Goal: Information Seeking & Learning: Learn about a topic

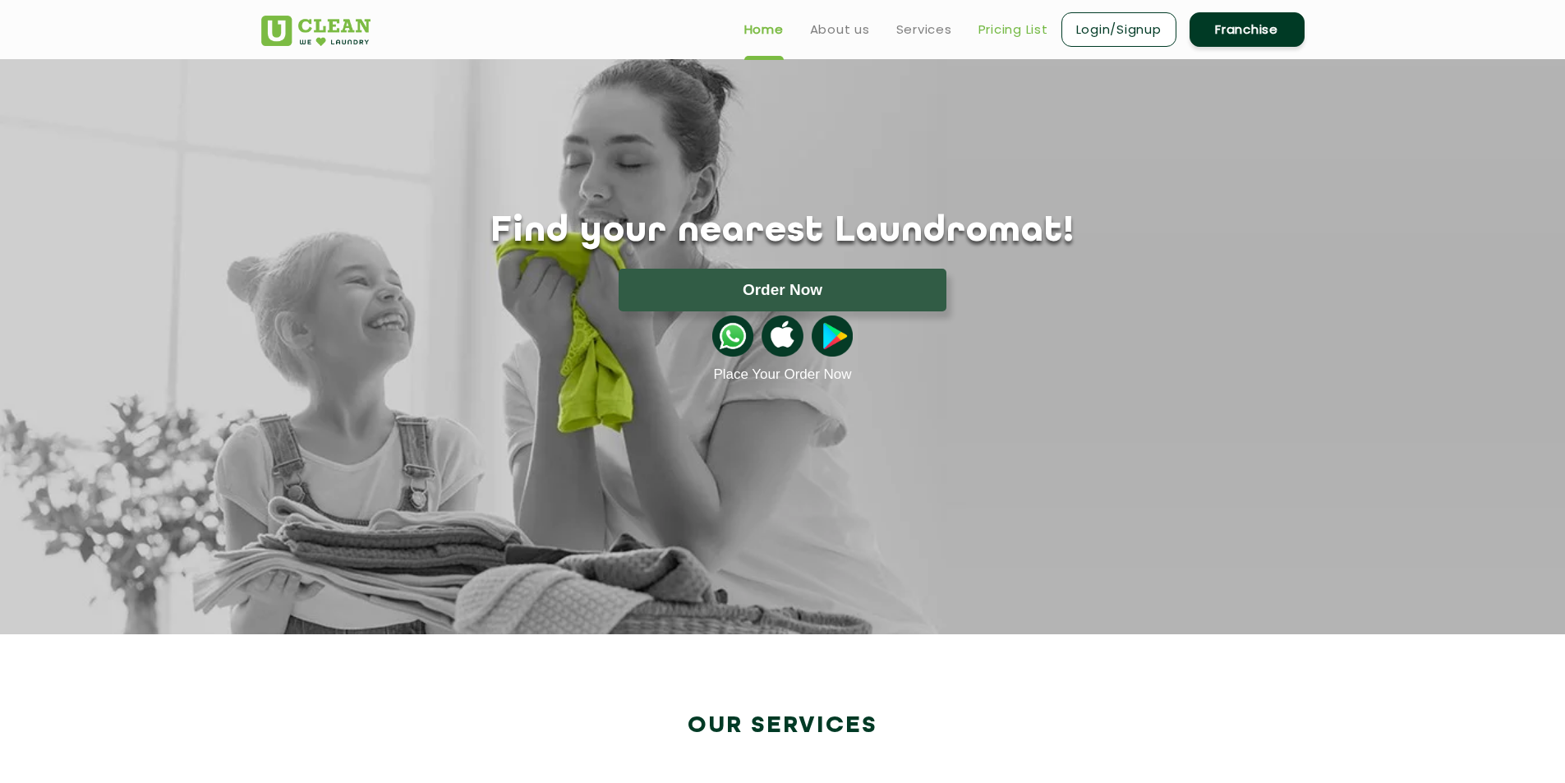
click at [1011, 32] on link "Pricing List" at bounding box center [1014, 30] width 70 height 20
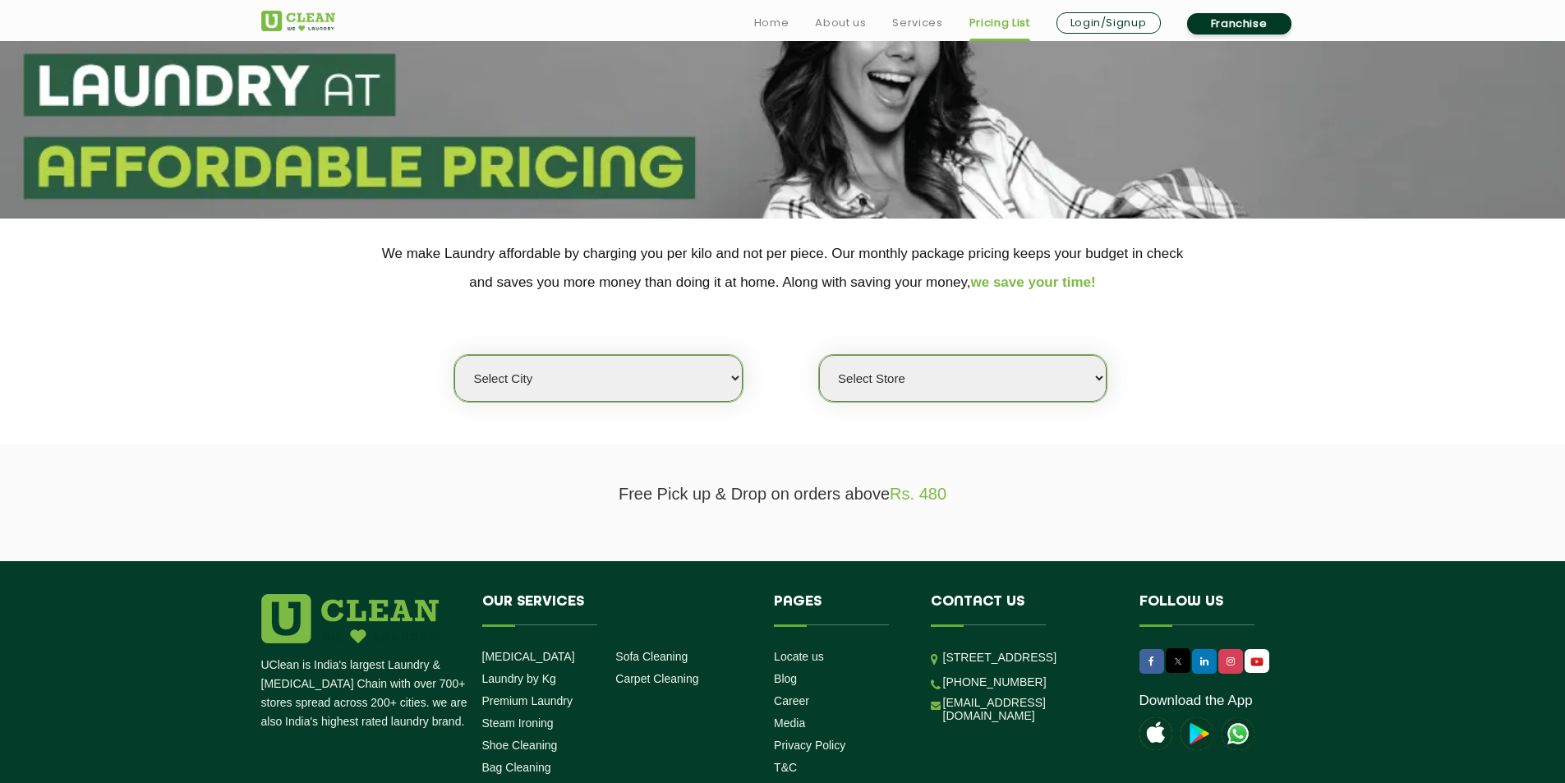
scroll to position [164, 0]
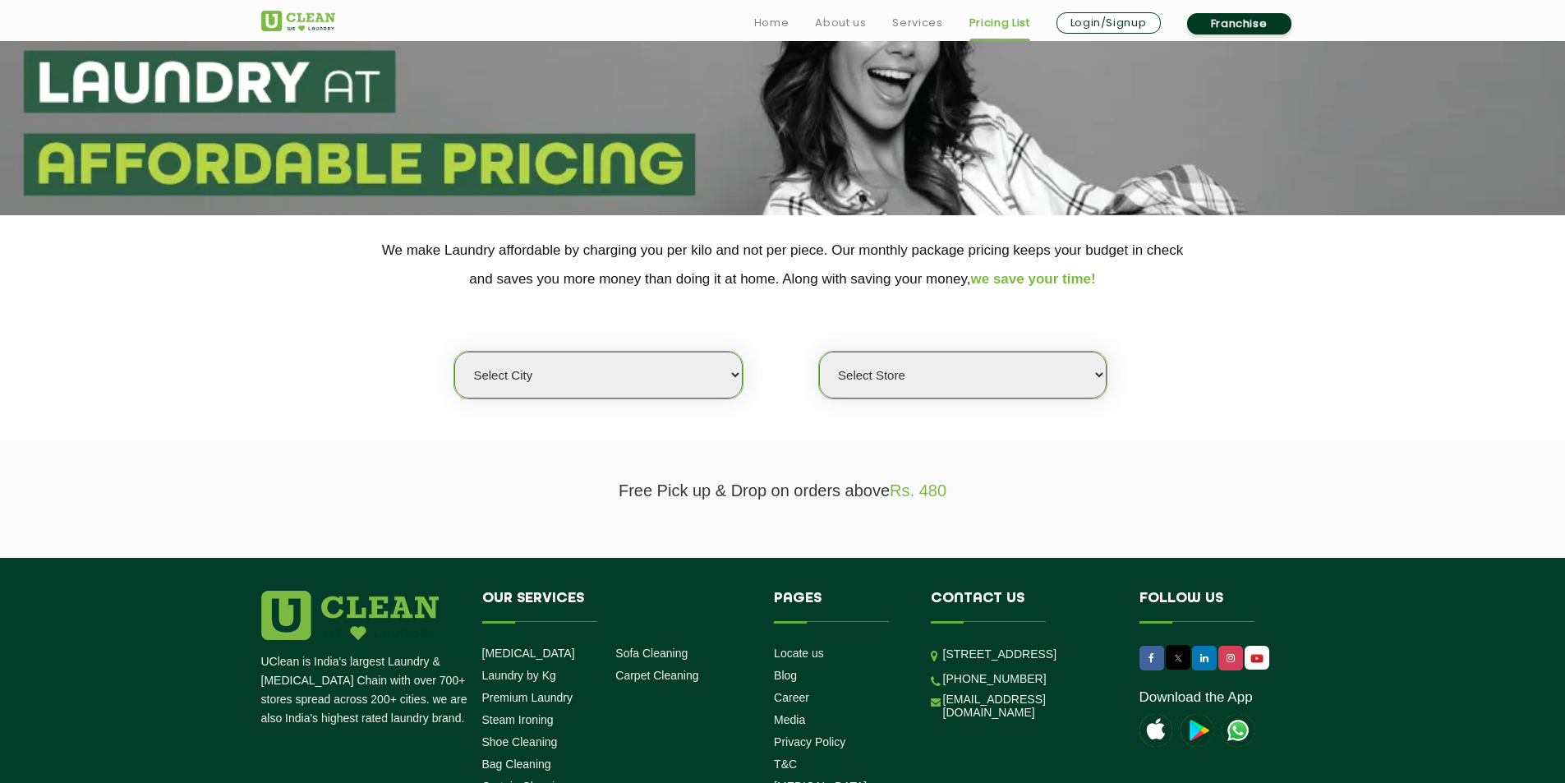
click at [730, 376] on select "Select city [GEOGRAPHIC_DATA] [GEOGRAPHIC_DATA] [GEOGRAPHIC_DATA] [GEOGRAPHIC_D…" at bounding box center [598, 375] width 288 height 47
select select "1"
click at [454, 352] on select "Select city [GEOGRAPHIC_DATA] [GEOGRAPHIC_DATA] [GEOGRAPHIC_DATA] [GEOGRAPHIC_D…" at bounding box center [598, 375] width 288 height 47
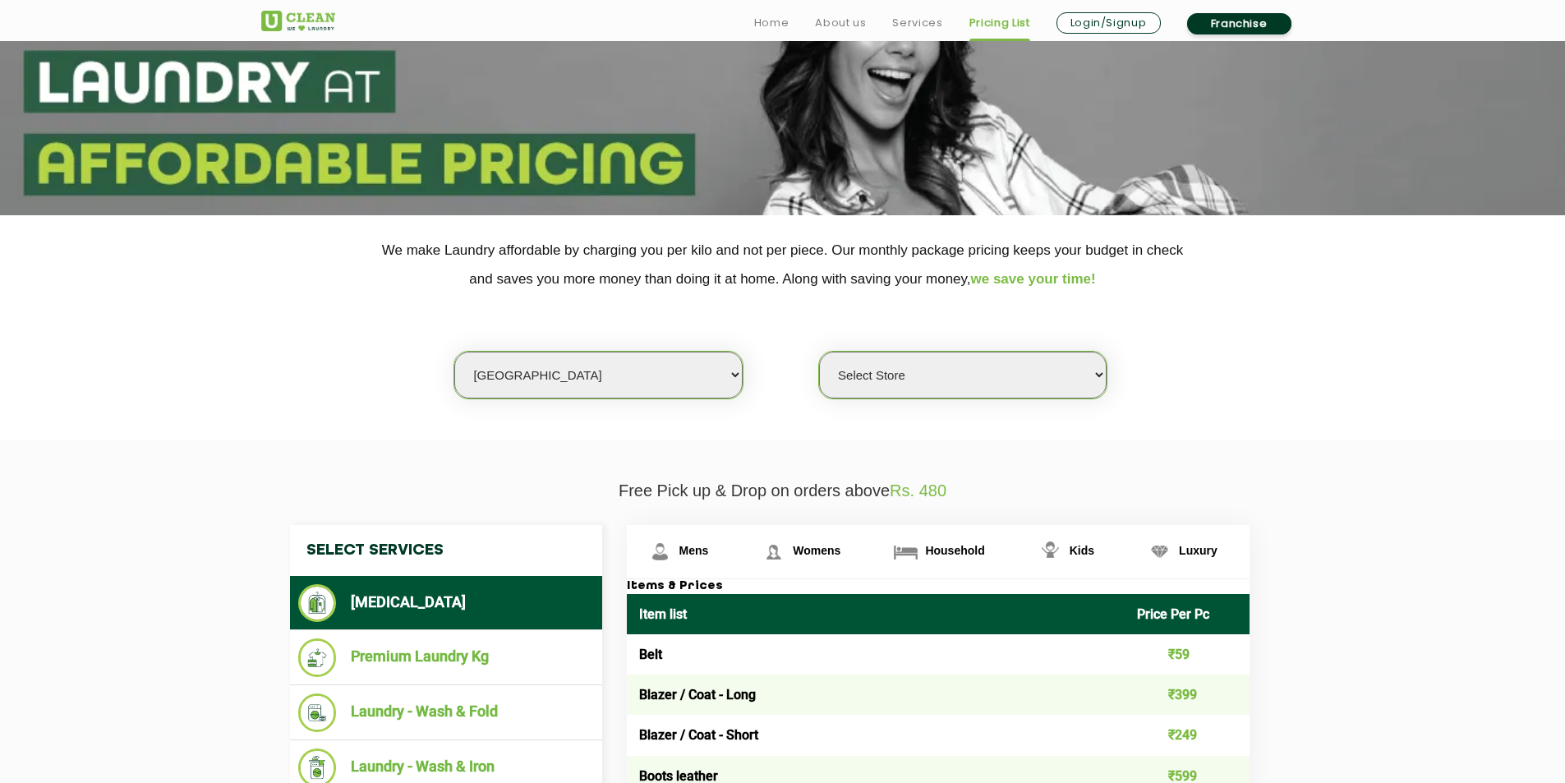
click at [933, 368] on select "Select Store [GEOGRAPHIC_DATA] [GEOGRAPHIC_DATA] 2 [GEOGRAPHIC_DATA] [PERSON_NA…" at bounding box center [963, 375] width 288 height 47
click at [819, 352] on select "Select Store [GEOGRAPHIC_DATA] [GEOGRAPHIC_DATA] 2 [GEOGRAPHIC_DATA] [PERSON_NA…" at bounding box center [963, 375] width 288 height 47
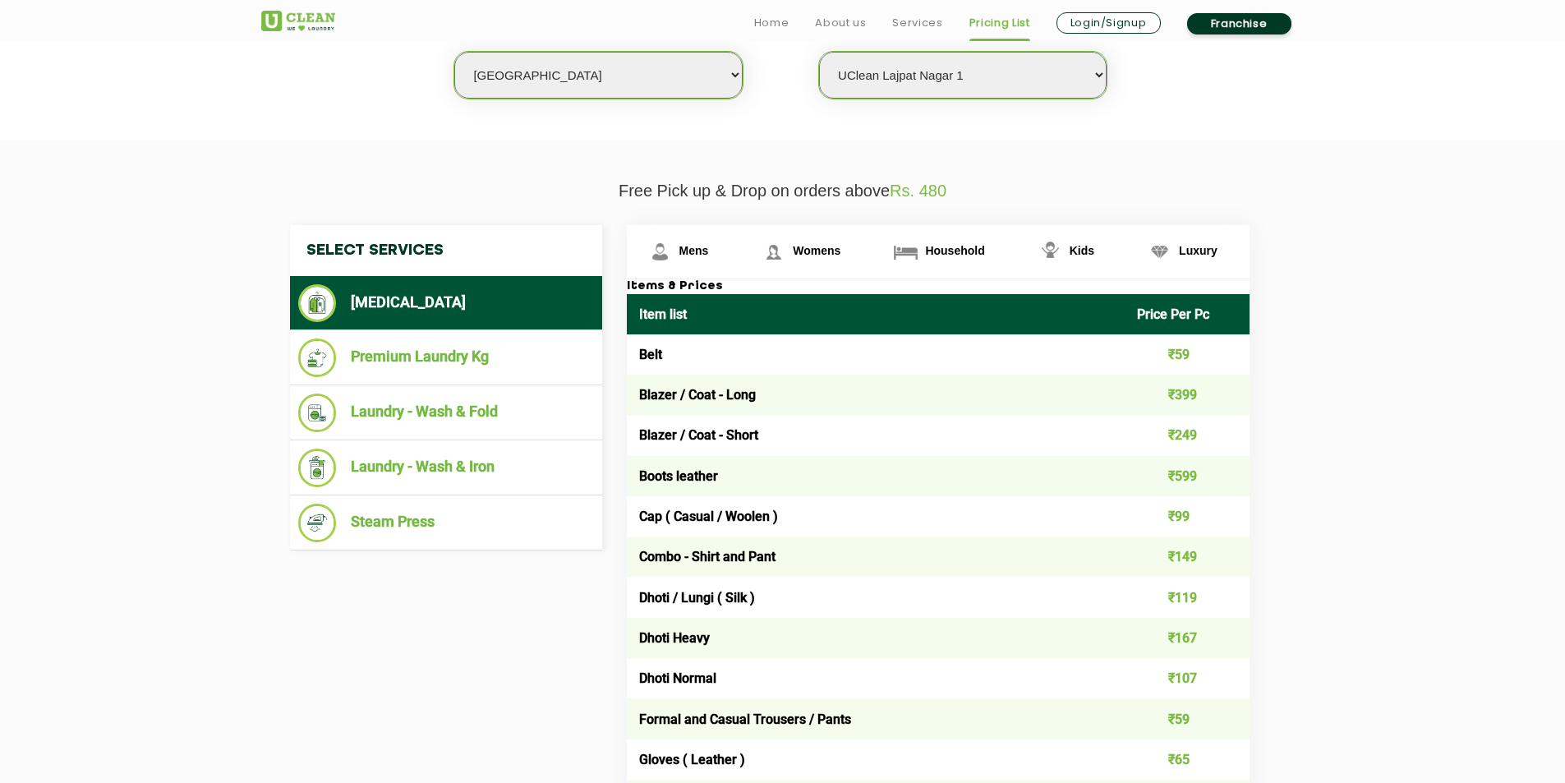
scroll to position [493, 0]
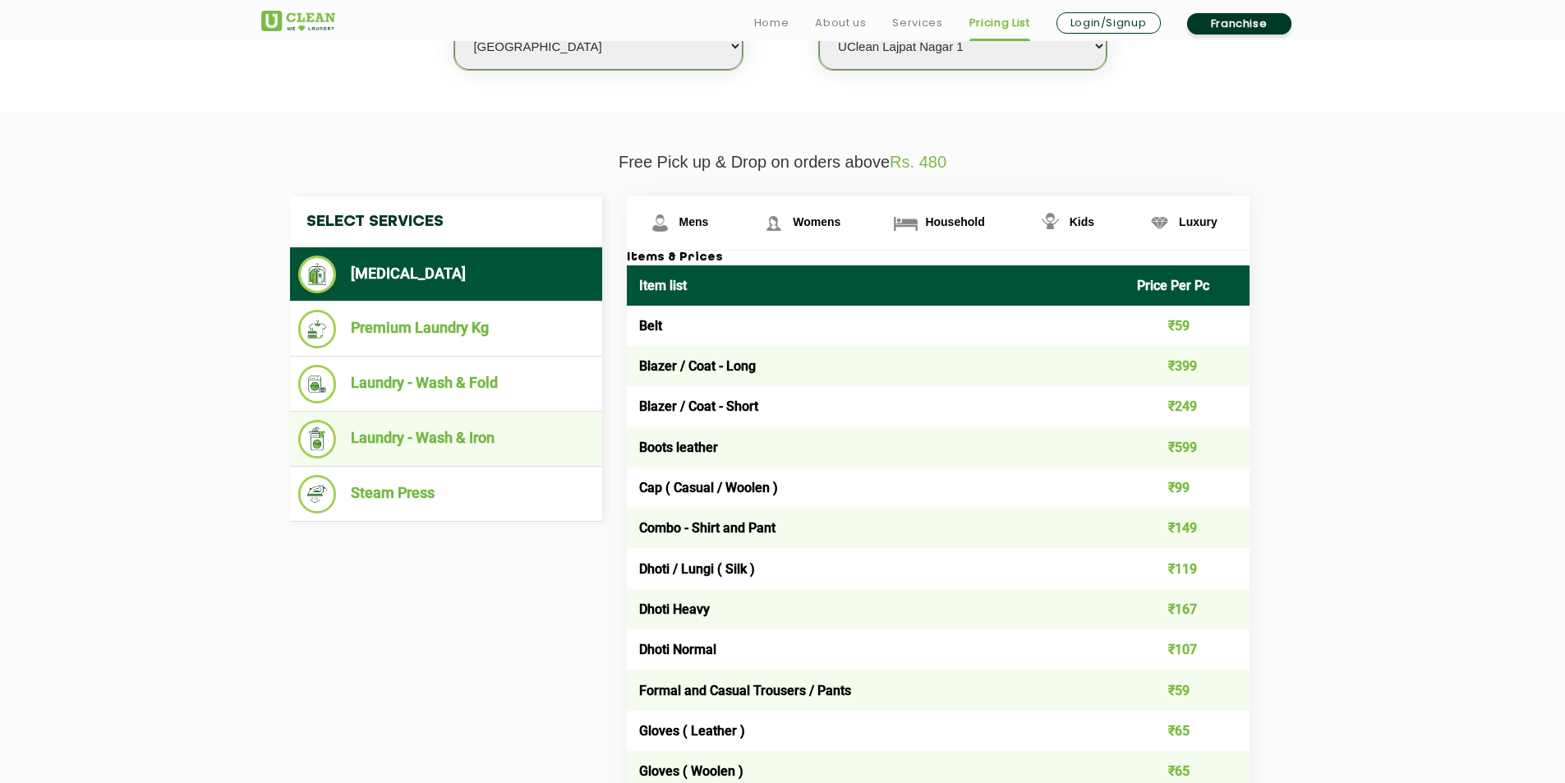
click at [434, 455] on li "Laundry - Wash & Iron" at bounding box center [446, 439] width 296 height 39
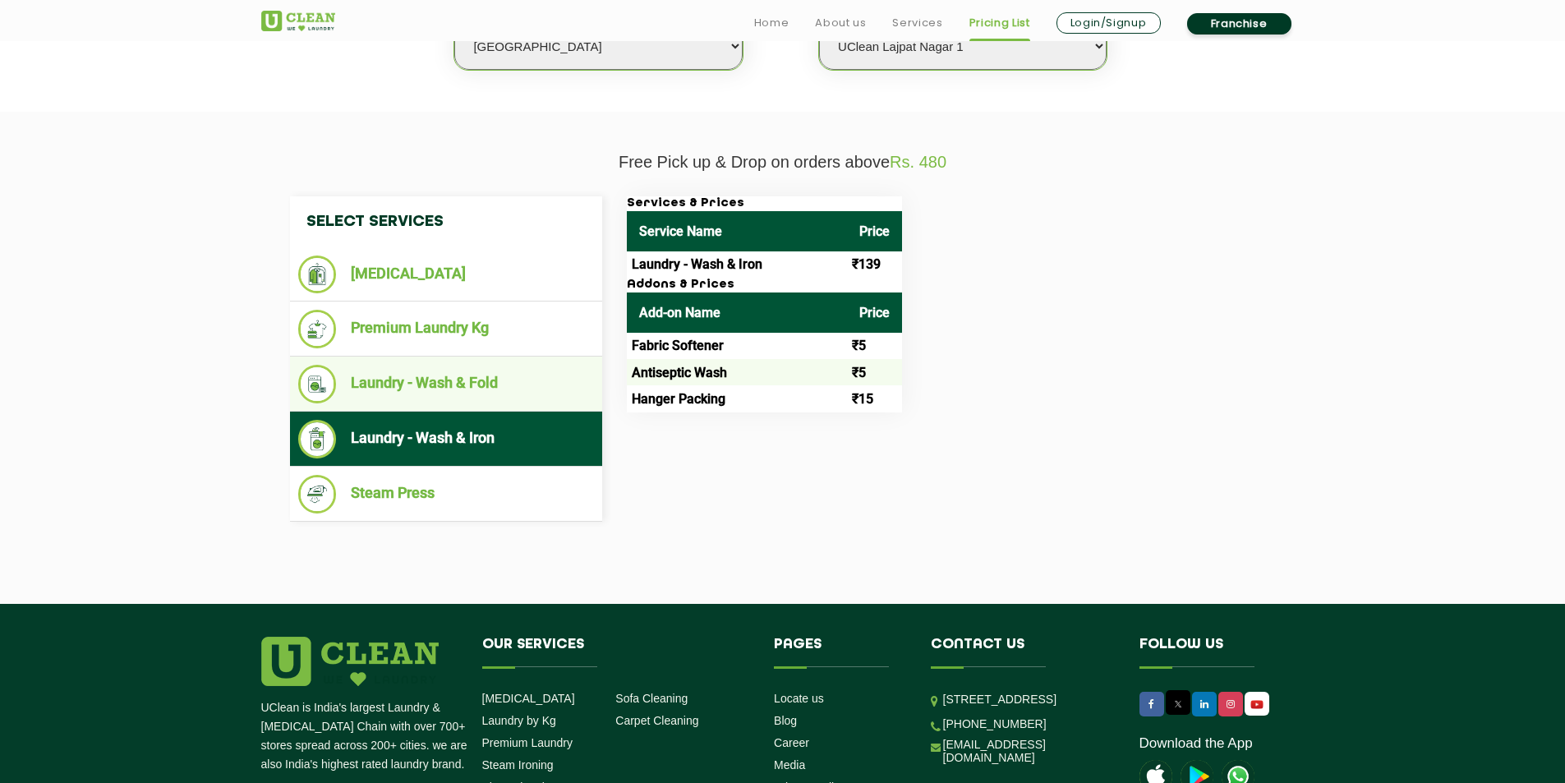
click at [505, 391] on li "Laundry - Wash & Fold" at bounding box center [446, 384] width 296 height 39
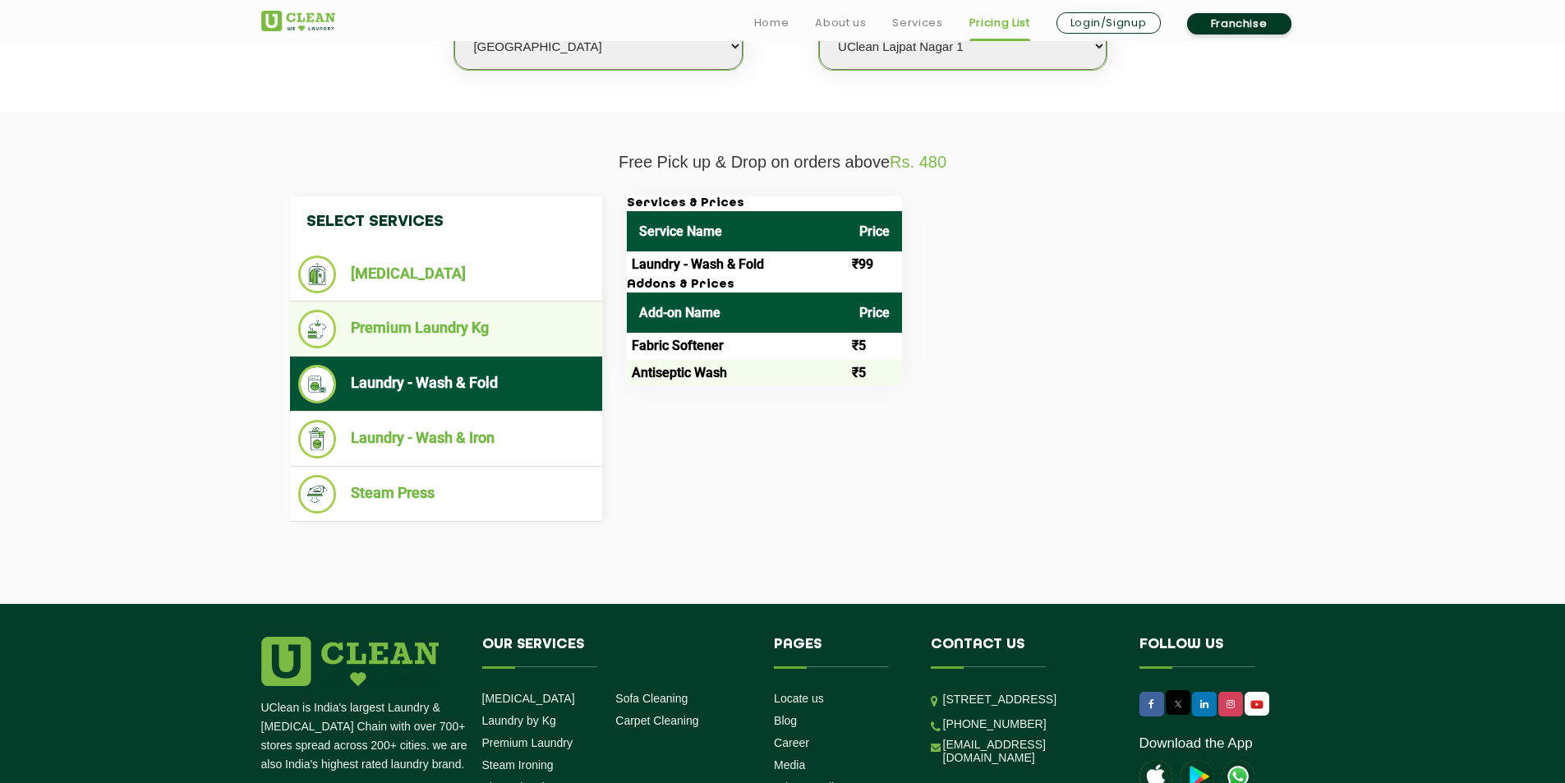
click at [534, 316] on li "Premium Laundry Kg" at bounding box center [446, 329] width 296 height 39
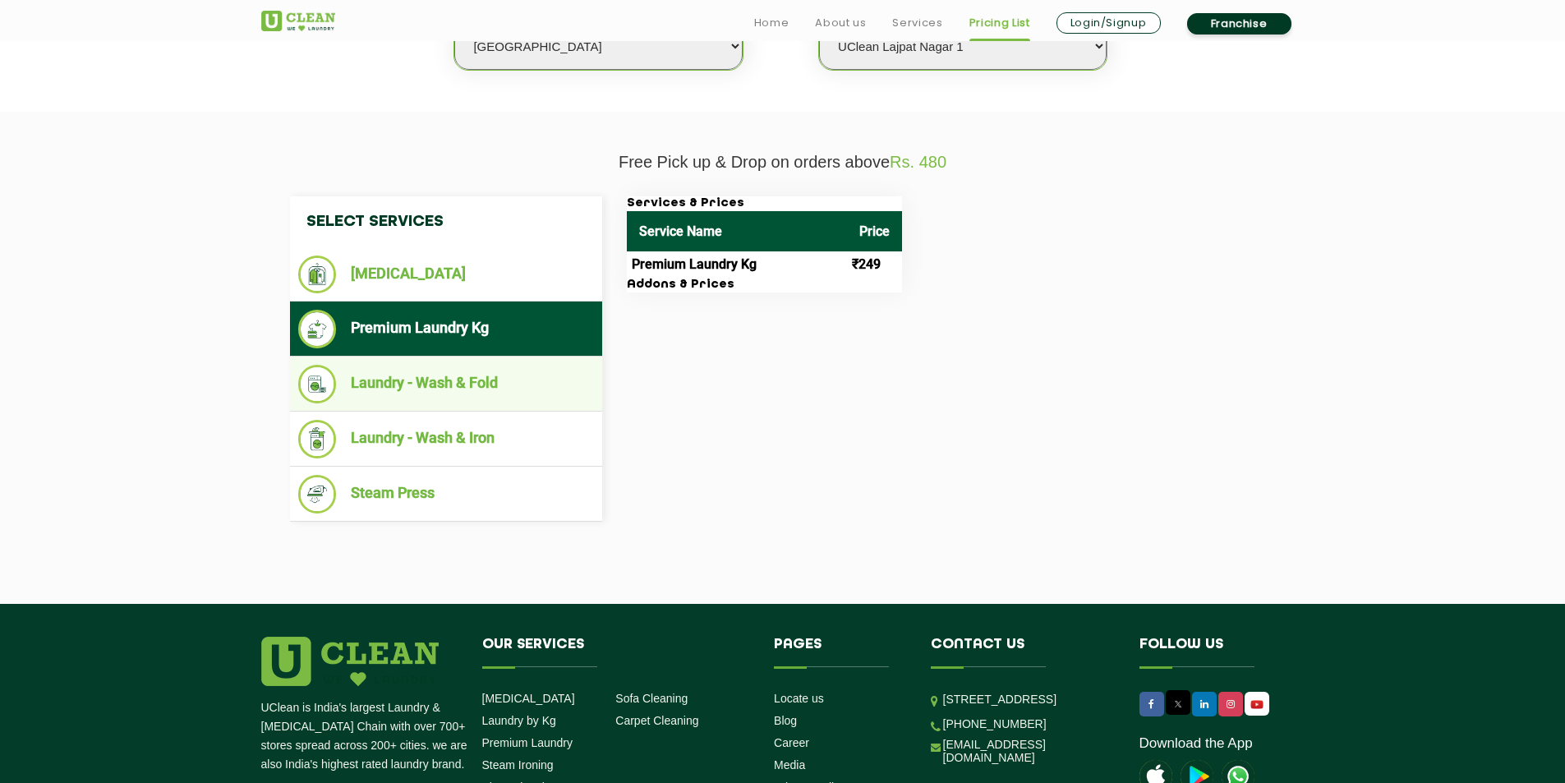
click at [523, 392] on li "Laundry - Wash & Fold" at bounding box center [446, 384] width 296 height 39
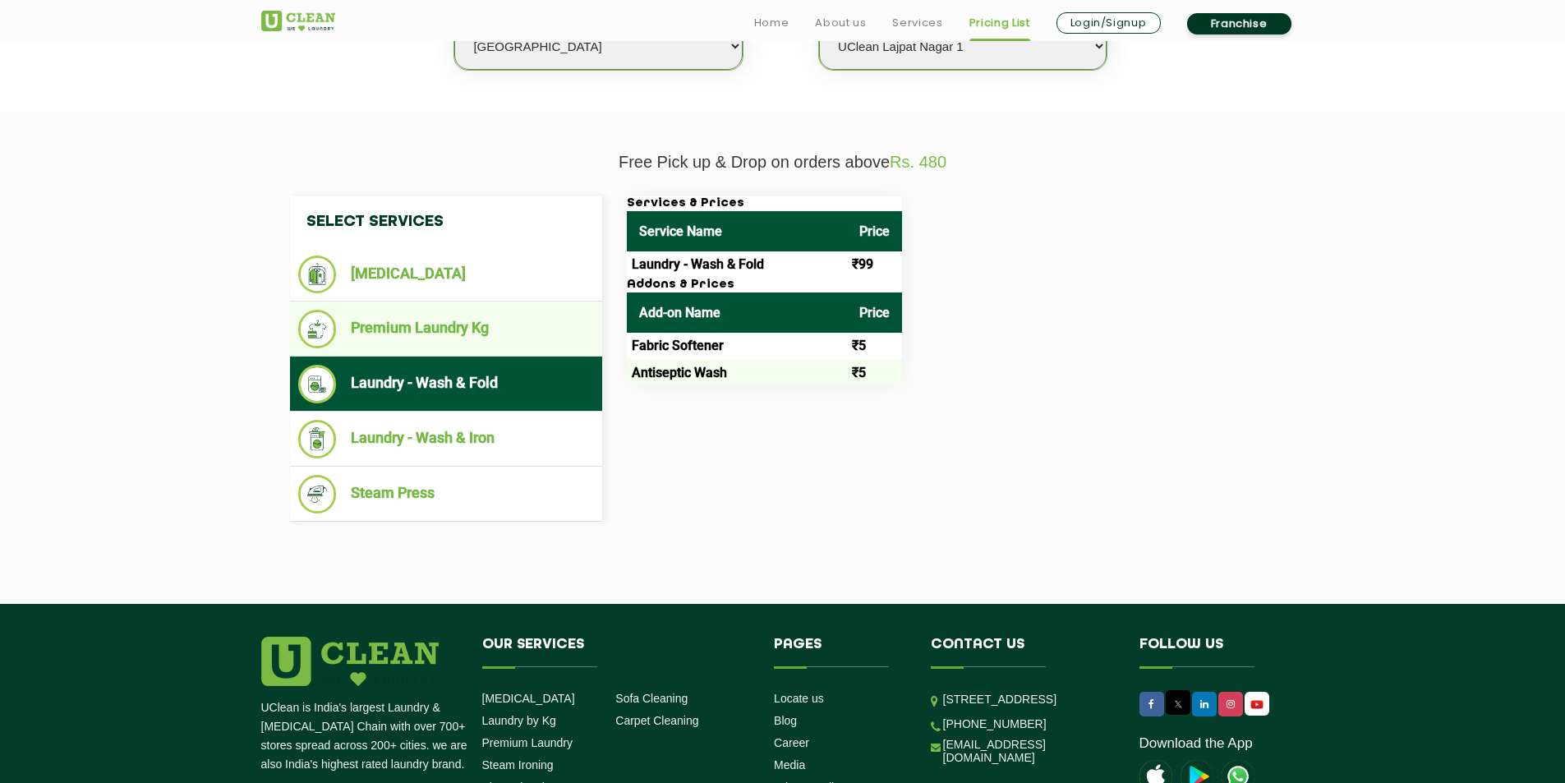
click at [483, 341] on li "Premium Laundry Kg" at bounding box center [446, 329] width 296 height 39
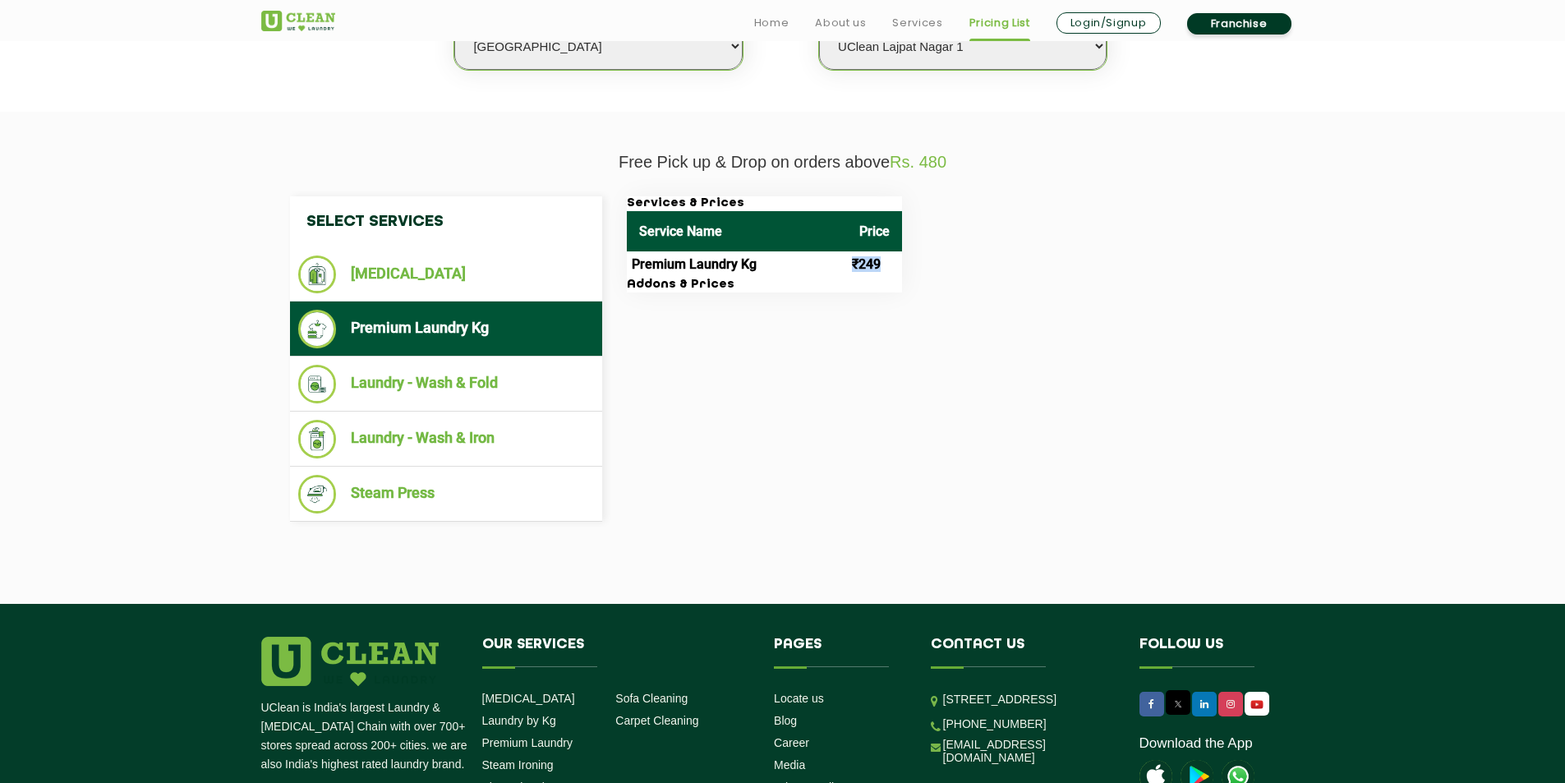
drag, startPoint x: 843, startPoint y: 264, endPoint x: 891, endPoint y: 258, distance: 48.0
click at [891, 258] on tr "Premium Laundry Kg ₹249" at bounding box center [764, 264] width 275 height 26
click at [892, 274] on td "₹249" at bounding box center [874, 264] width 55 height 26
click at [470, 288] on li "[MEDICAL_DATA]" at bounding box center [446, 275] width 296 height 38
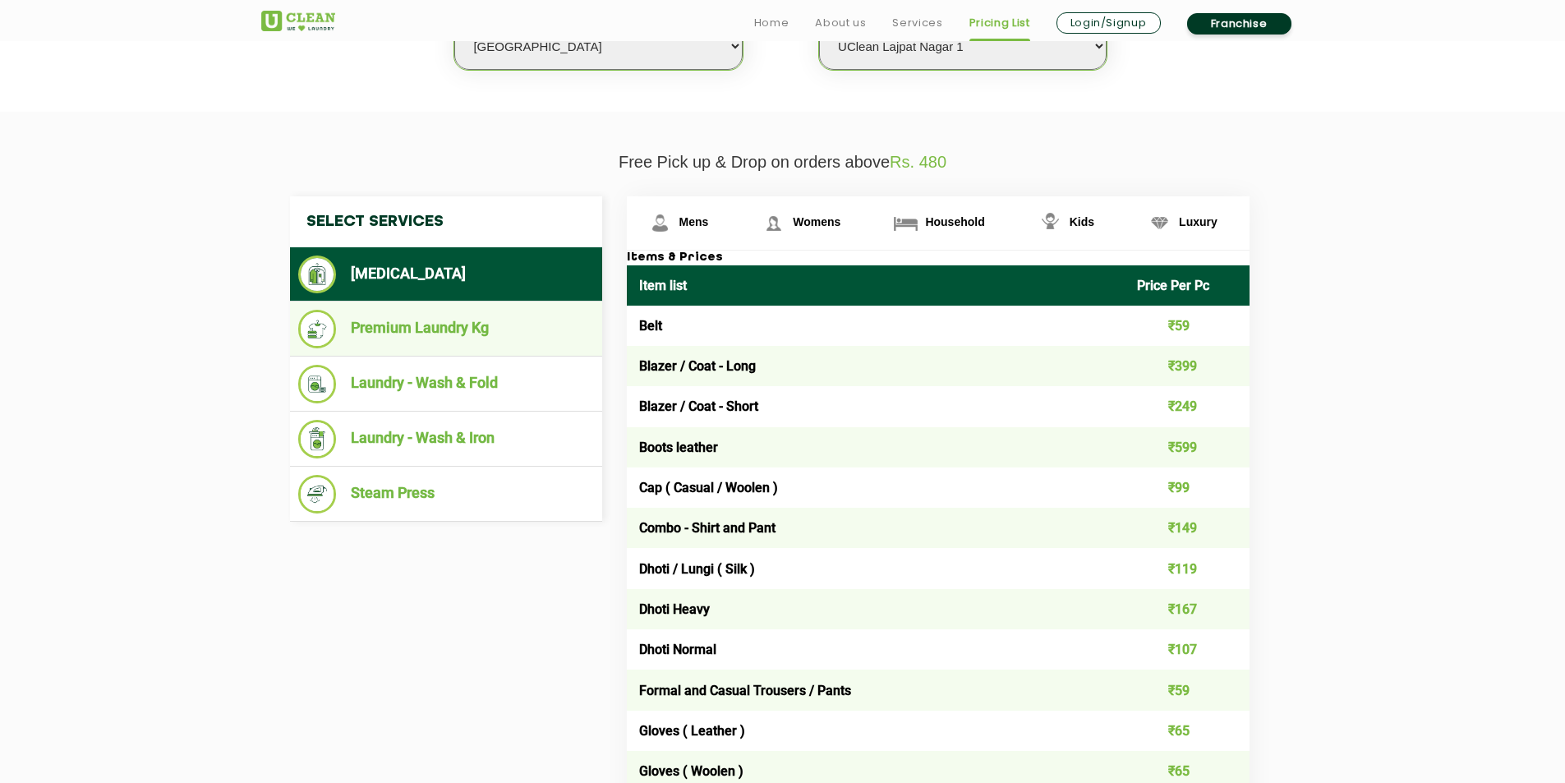
click at [487, 317] on li "Premium Laundry Kg" at bounding box center [446, 329] width 296 height 39
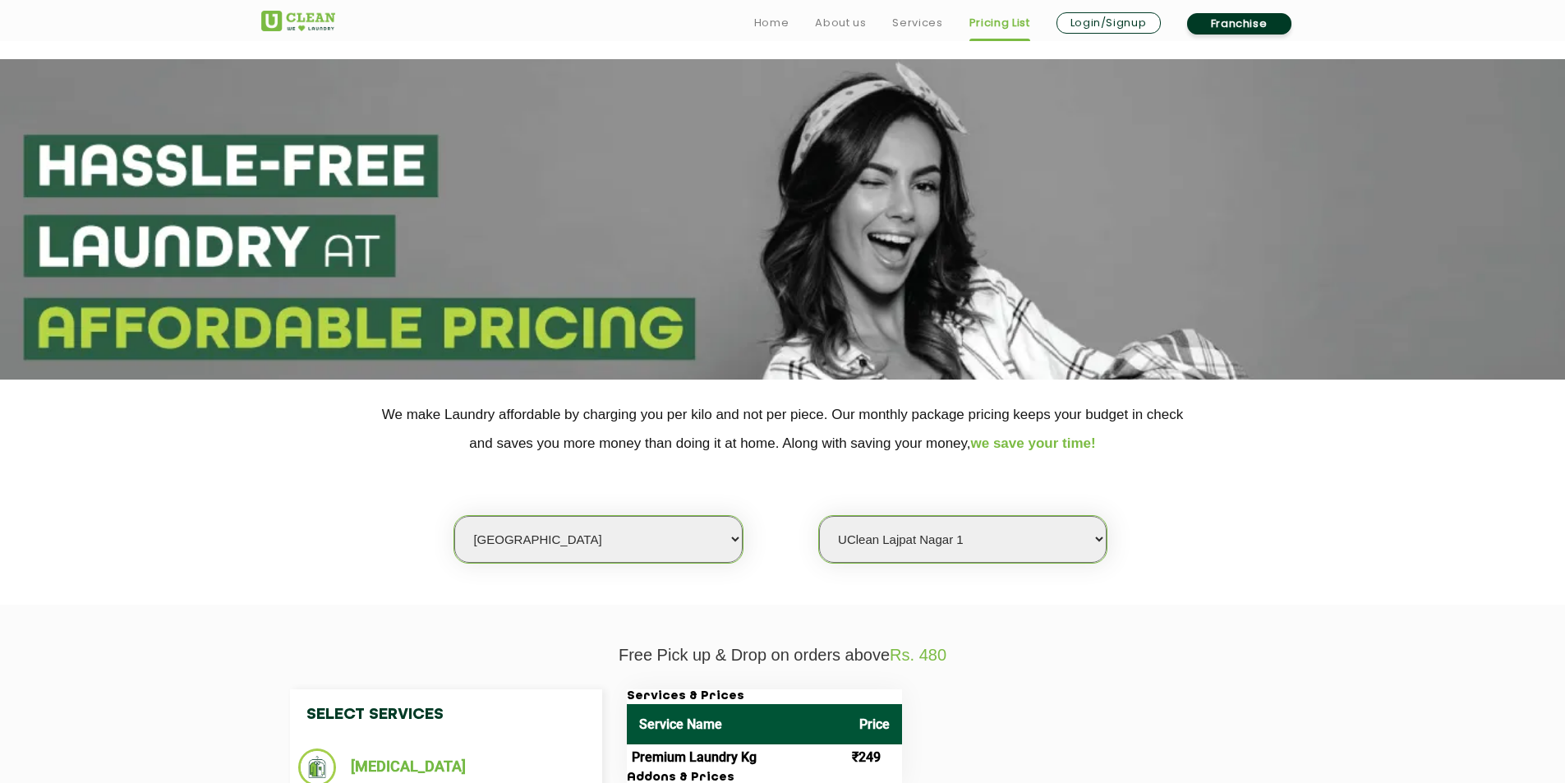
scroll to position [329, 0]
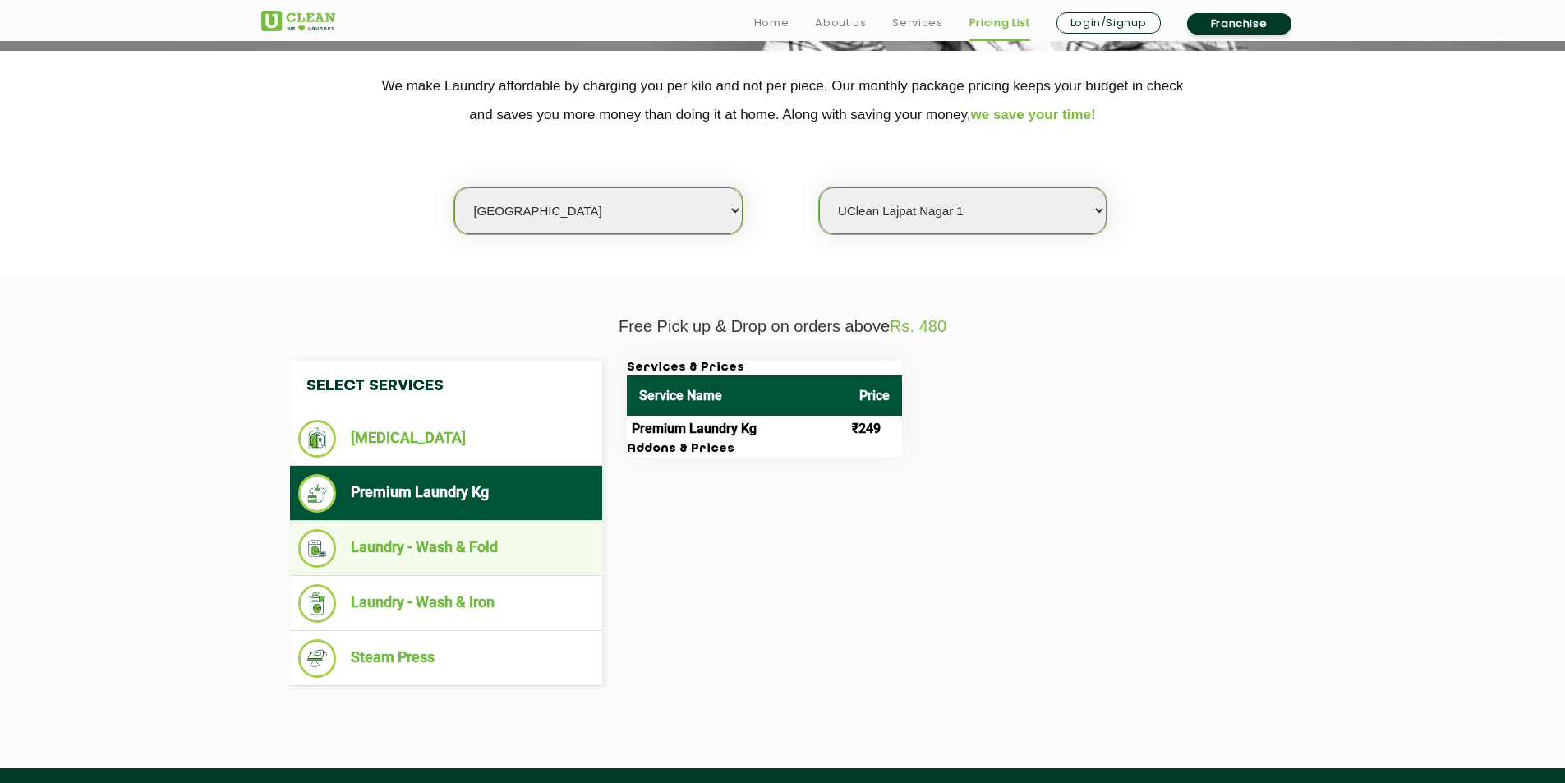
click at [469, 555] on li "Laundry - Wash & Fold" at bounding box center [446, 548] width 296 height 39
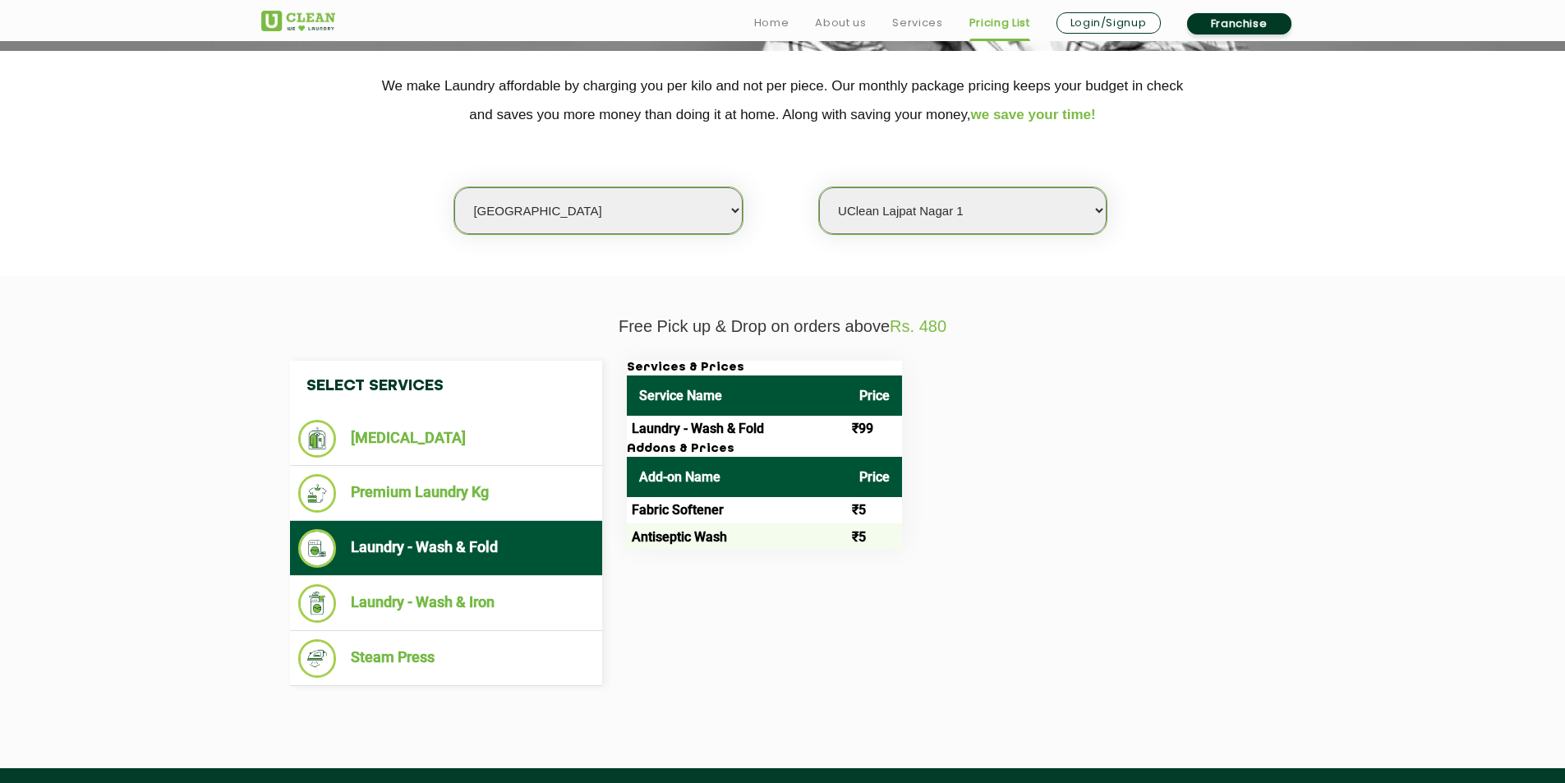
click at [1044, 201] on select "Select Store [GEOGRAPHIC_DATA] [GEOGRAPHIC_DATA] 2 [GEOGRAPHIC_DATA] [PERSON_NA…" at bounding box center [963, 210] width 288 height 47
select select "141"
click at [819, 187] on select "Select Store [GEOGRAPHIC_DATA] [GEOGRAPHIC_DATA] 2 [GEOGRAPHIC_DATA] [PERSON_NA…" at bounding box center [963, 210] width 288 height 47
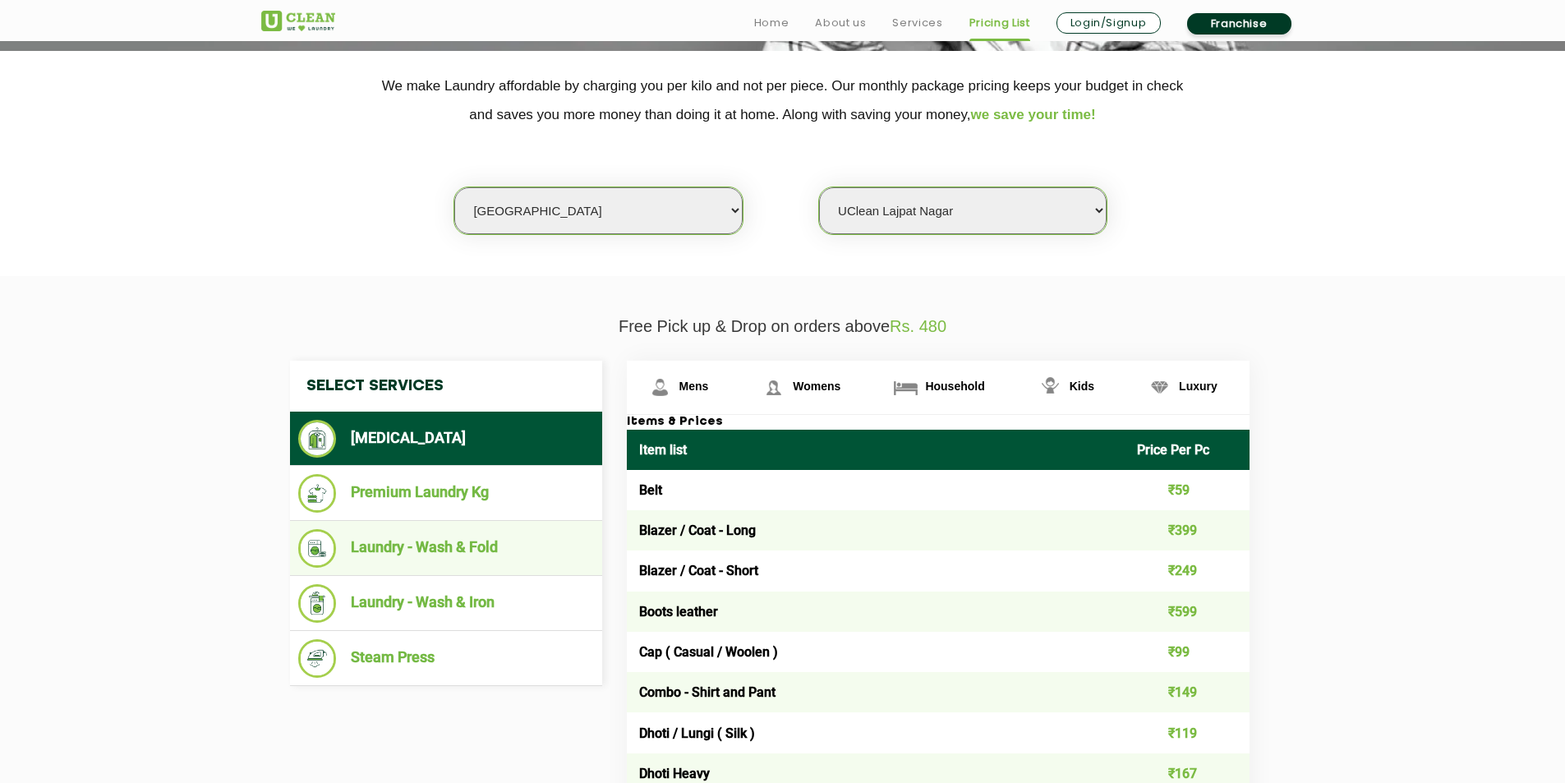
click at [500, 541] on li "Laundry - Wash & Fold" at bounding box center [446, 548] width 296 height 39
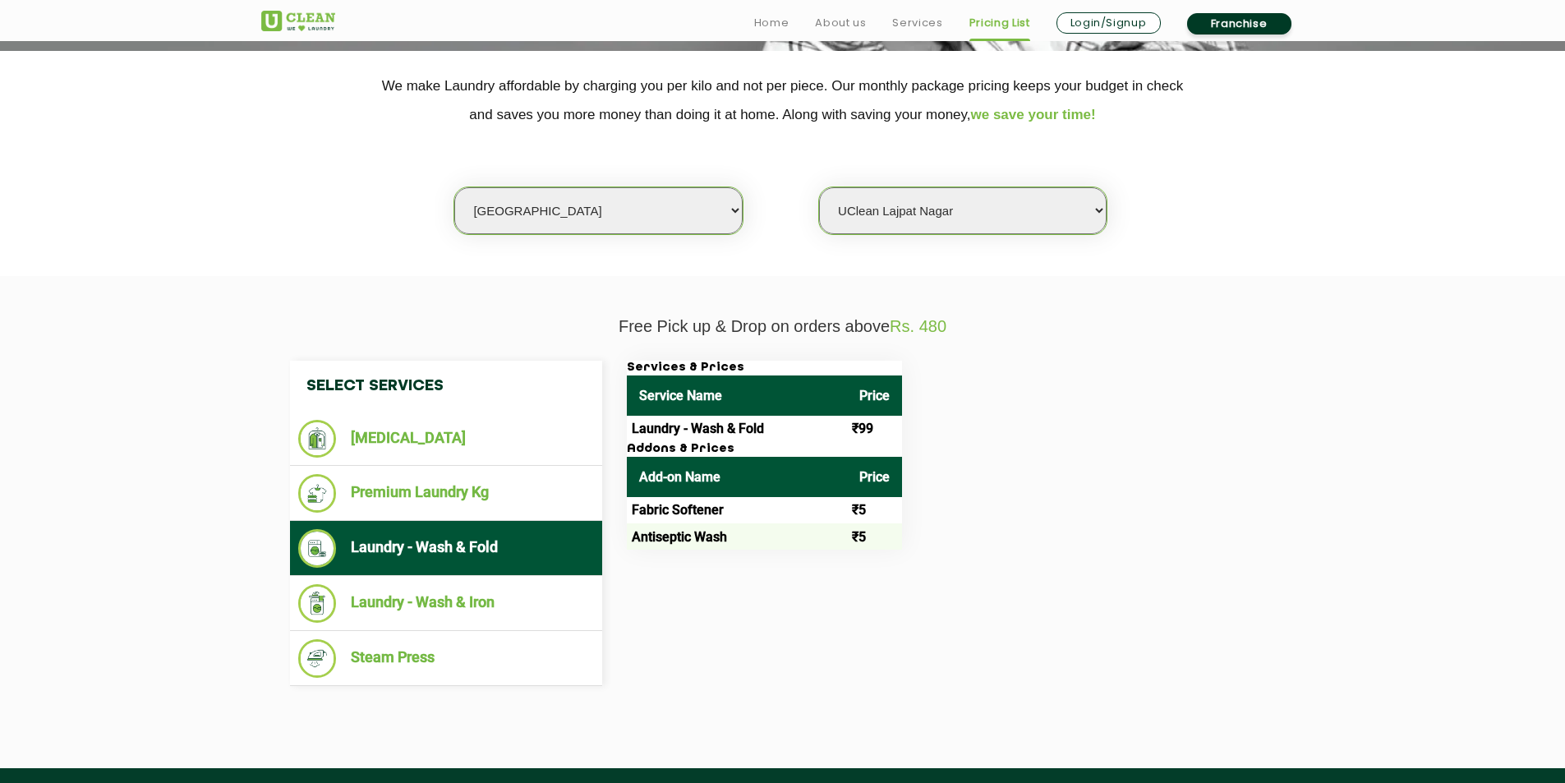
click at [672, 219] on select "Select city [GEOGRAPHIC_DATA] [GEOGRAPHIC_DATA] [GEOGRAPHIC_DATA] [GEOGRAPHIC_D…" at bounding box center [598, 210] width 288 height 47
select select "50"
click at [454, 187] on select "Select city [GEOGRAPHIC_DATA] [GEOGRAPHIC_DATA] [GEOGRAPHIC_DATA] [GEOGRAPHIC_D…" at bounding box center [598, 210] width 288 height 47
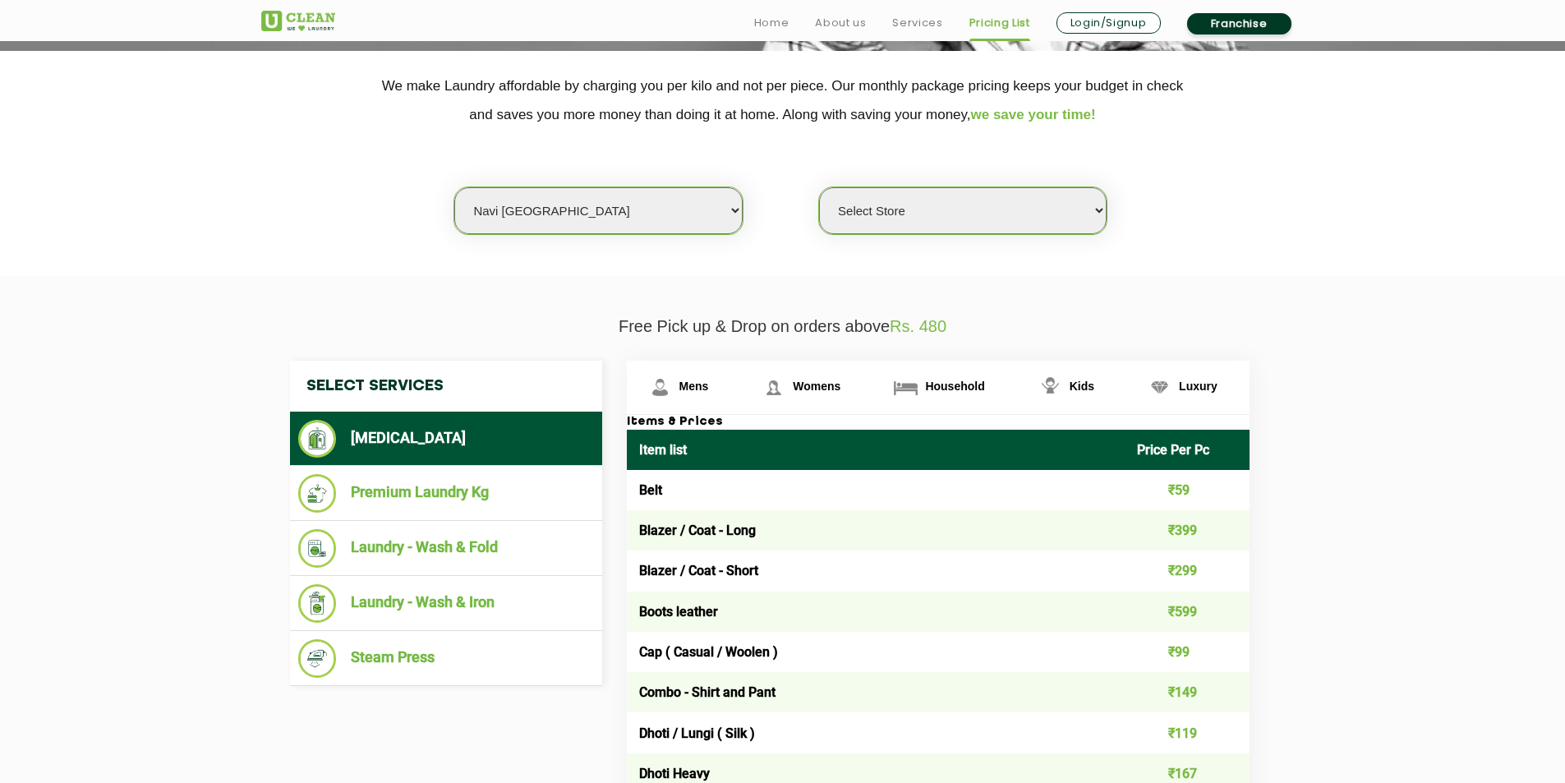
click at [969, 205] on select "Select Store [GEOGRAPHIC_DATA] Sector 8 UClean Sector 44 Seawoods [GEOGRAPHIC_D…" at bounding box center [963, 210] width 288 height 47
select select "552"
click at [819, 187] on select "Select Store [GEOGRAPHIC_DATA] Sector 8 UClean Sector 44 Seawoods [GEOGRAPHIC_D…" at bounding box center [963, 210] width 288 height 47
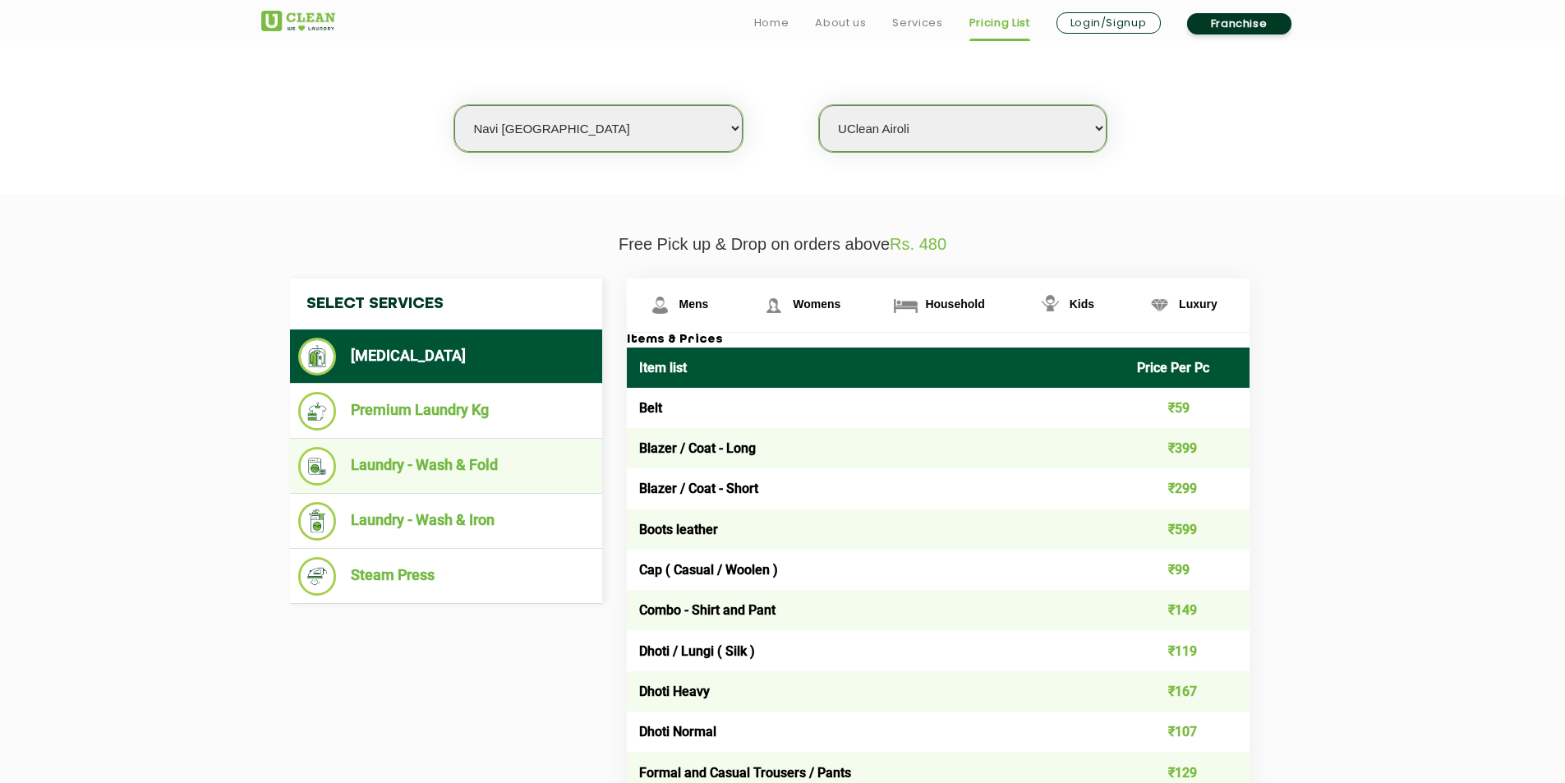
click at [535, 470] on li "Laundry - Wash & Fold" at bounding box center [446, 466] width 296 height 39
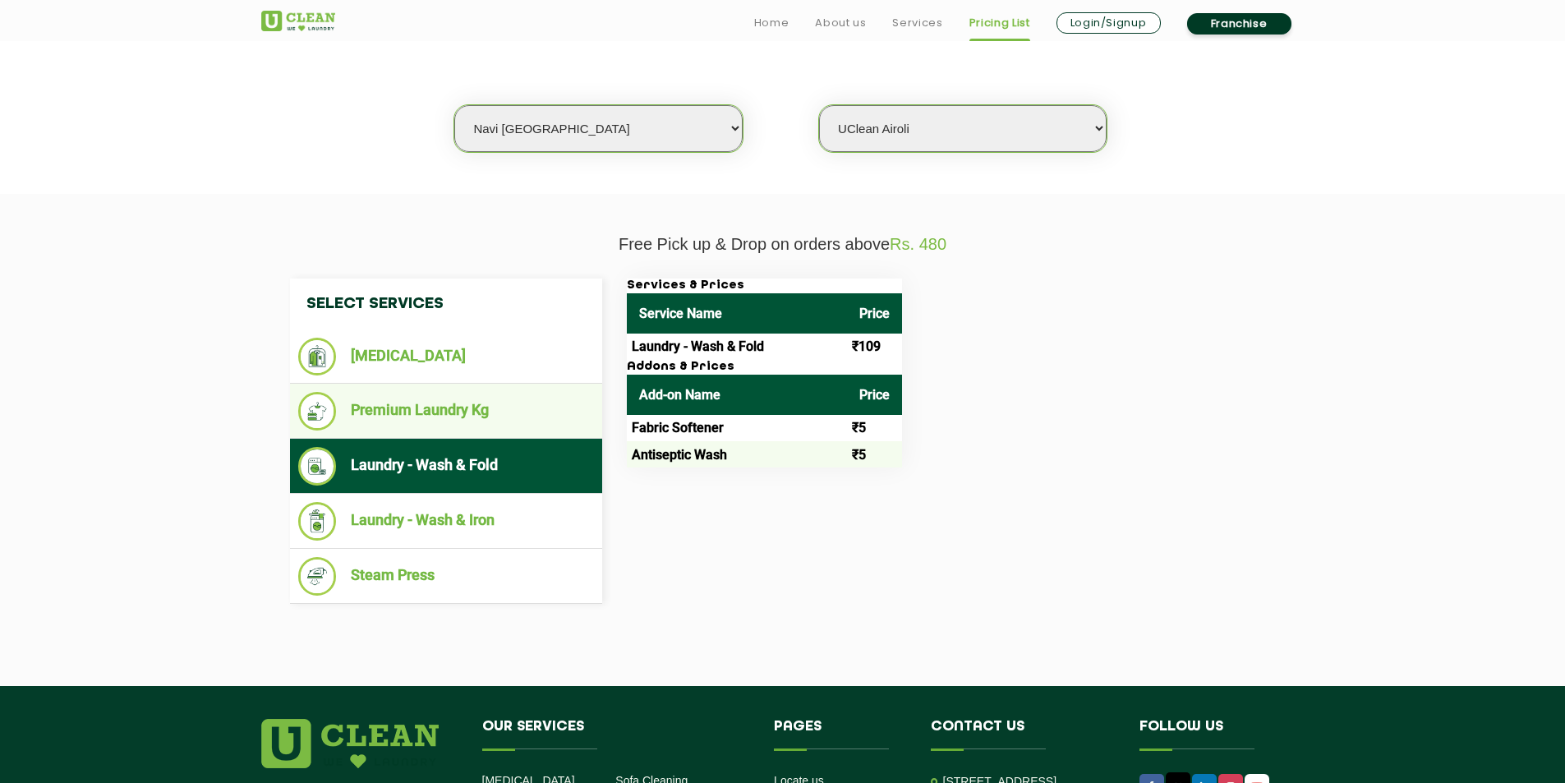
click at [510, 413] on li "Premium Laundry Kg" at bounding box center [446, 411] width 296 height 39
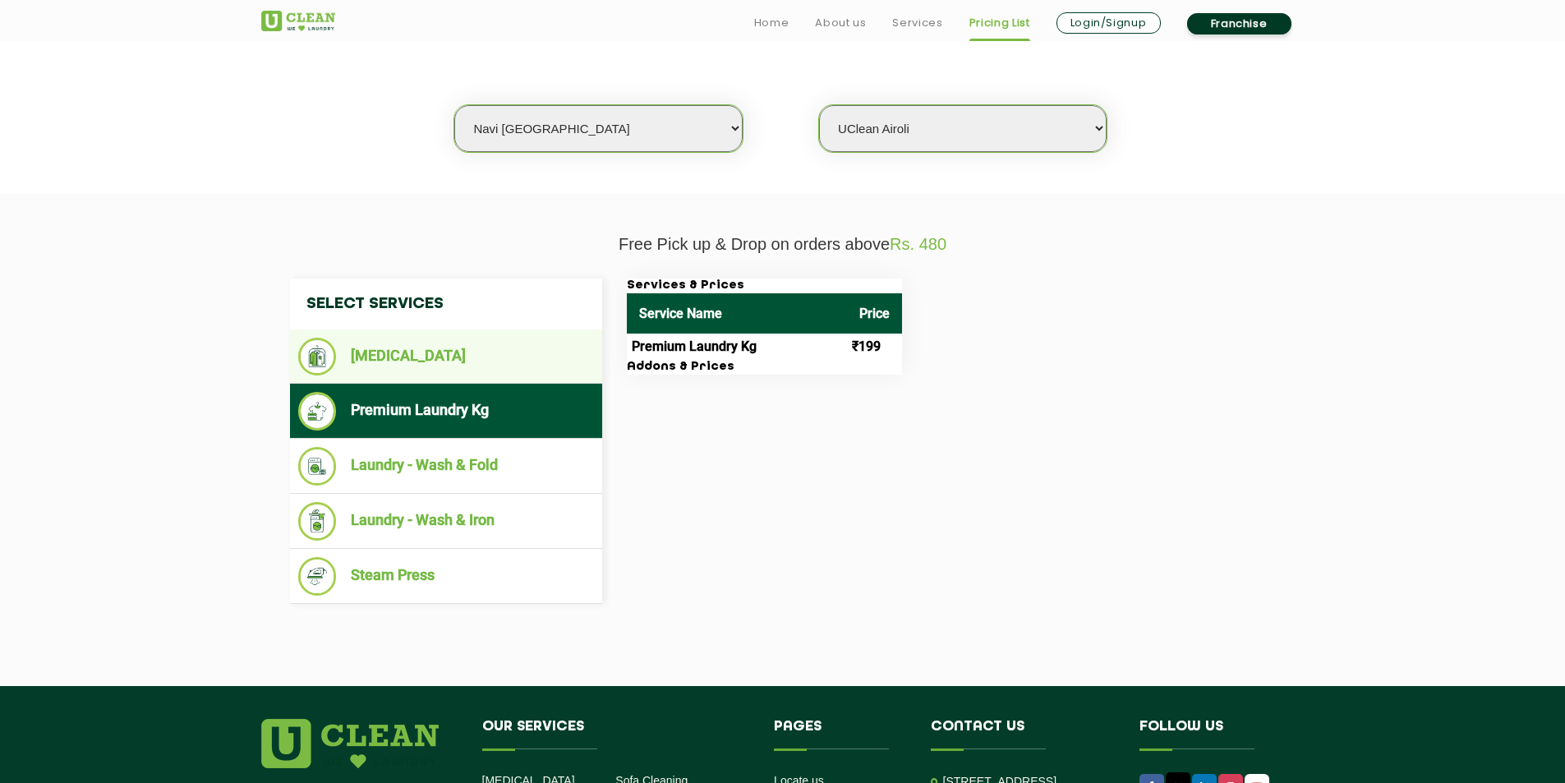
click at [533, 371] on li "[MEDICAL_DATA]" at bounding box center [446, 357] width 296 height 38
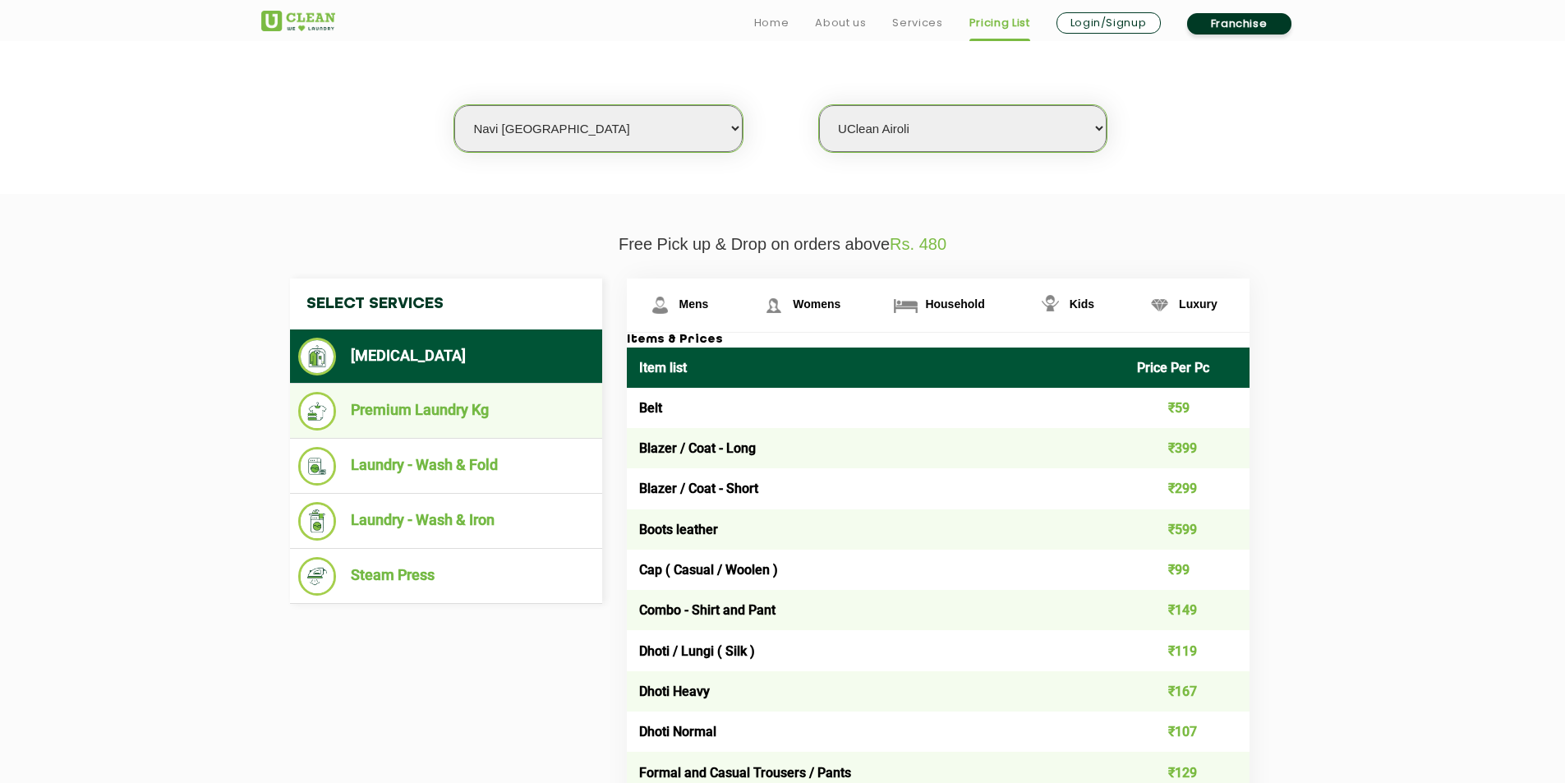
click at [530, 412] on li "Premium Laundry Kg" at bounding box center [446, 411] width 296 height 39
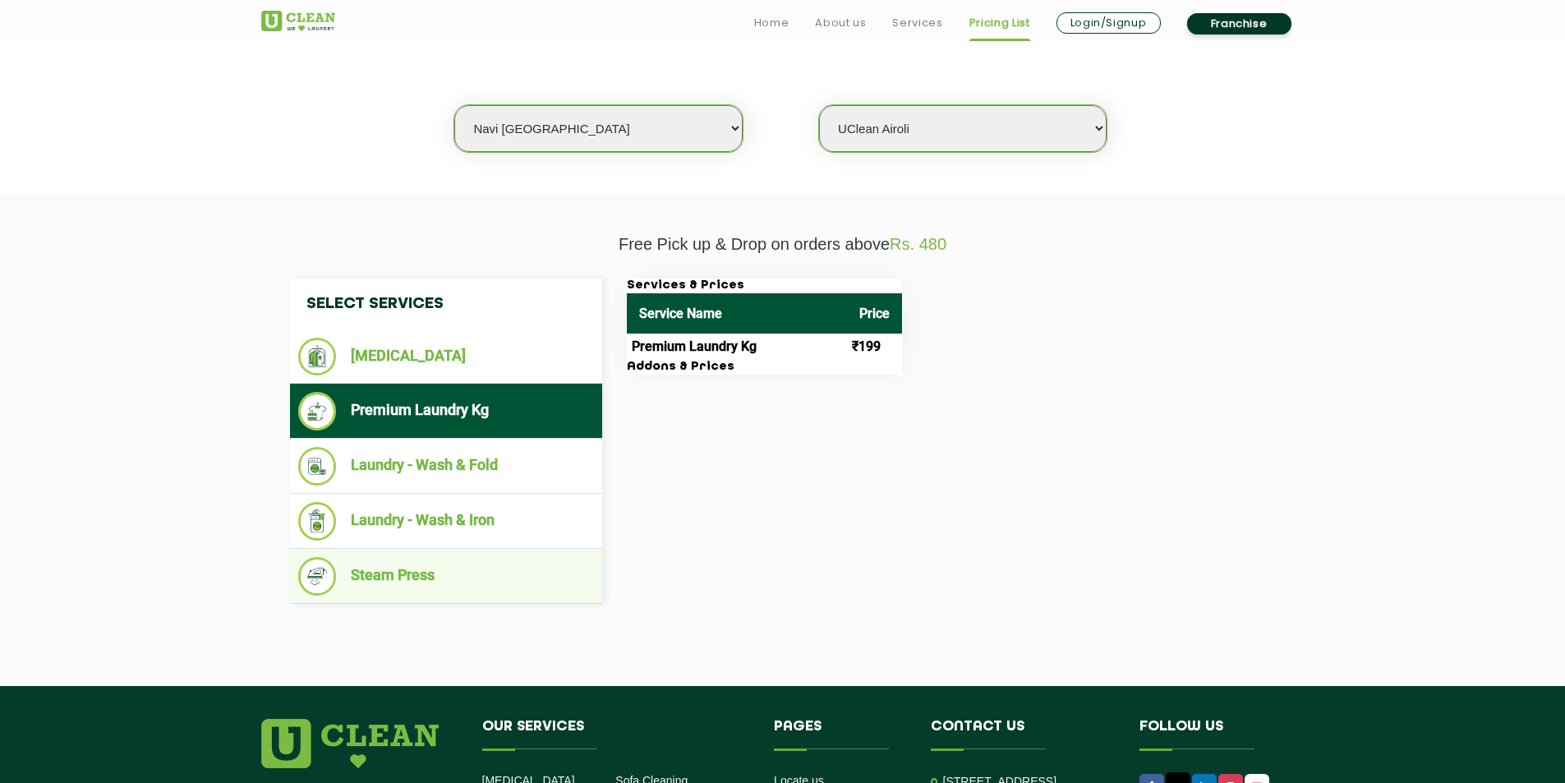
click at [482, 557] on li "Steam Press" at bounding box center [446, 576] width 296 height 39
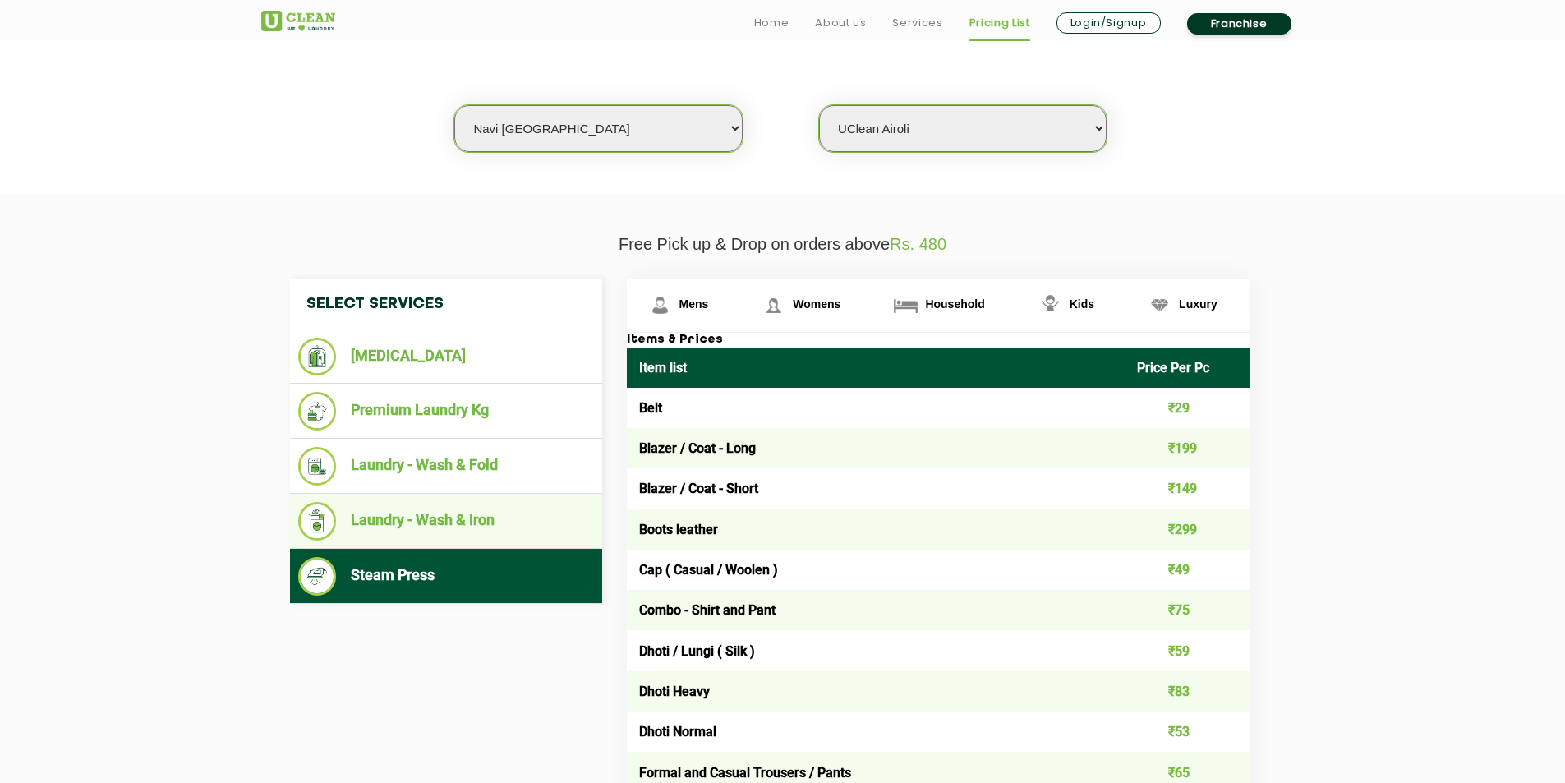
click at [507, 519] on li "Laundry - Wash & Iron" at bounding box center [446, 521] width 296 height 39
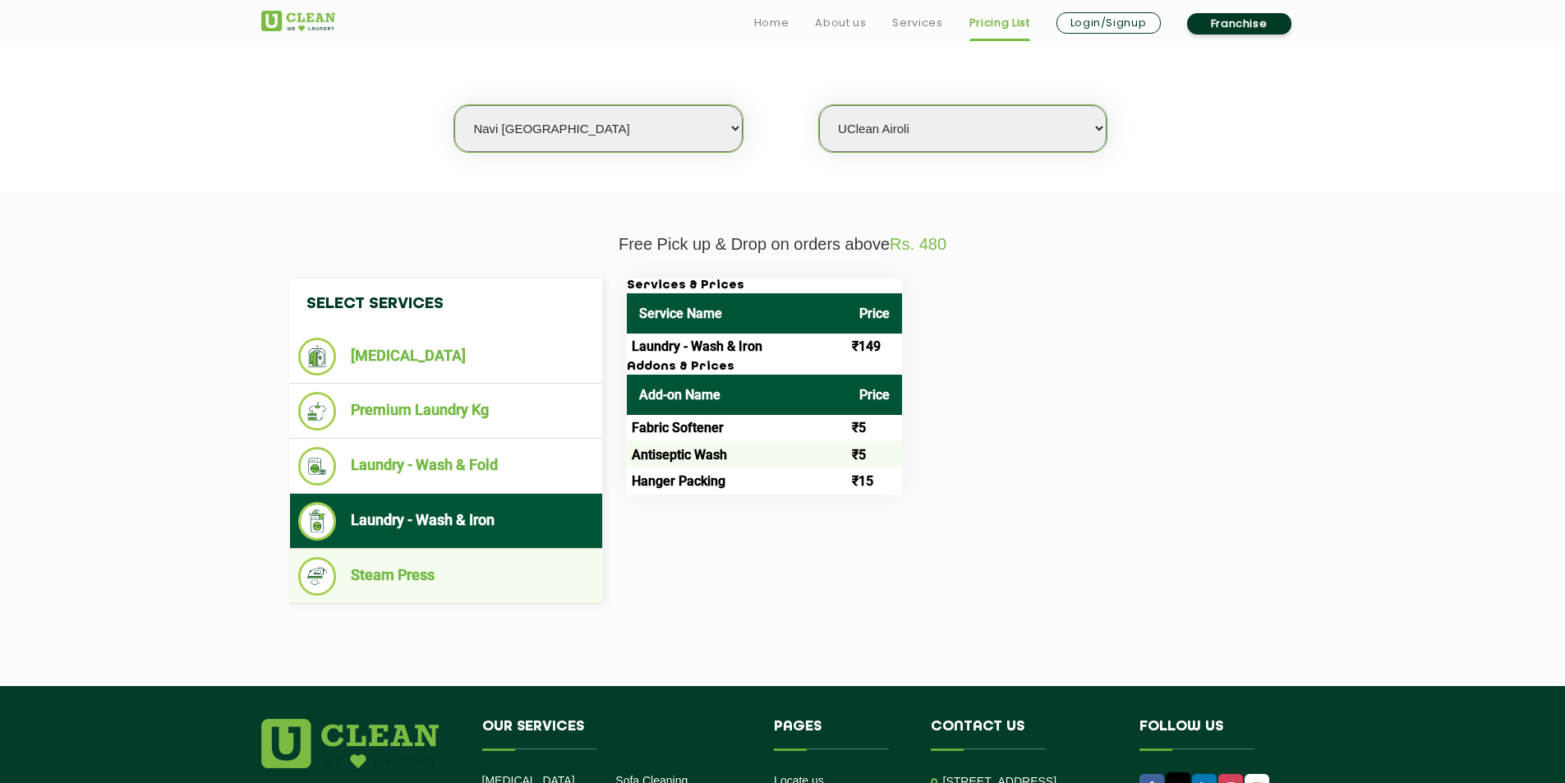
click at [478, 555] on ul "Steam Press" at bounding box center [446, 576] width 312 height 55
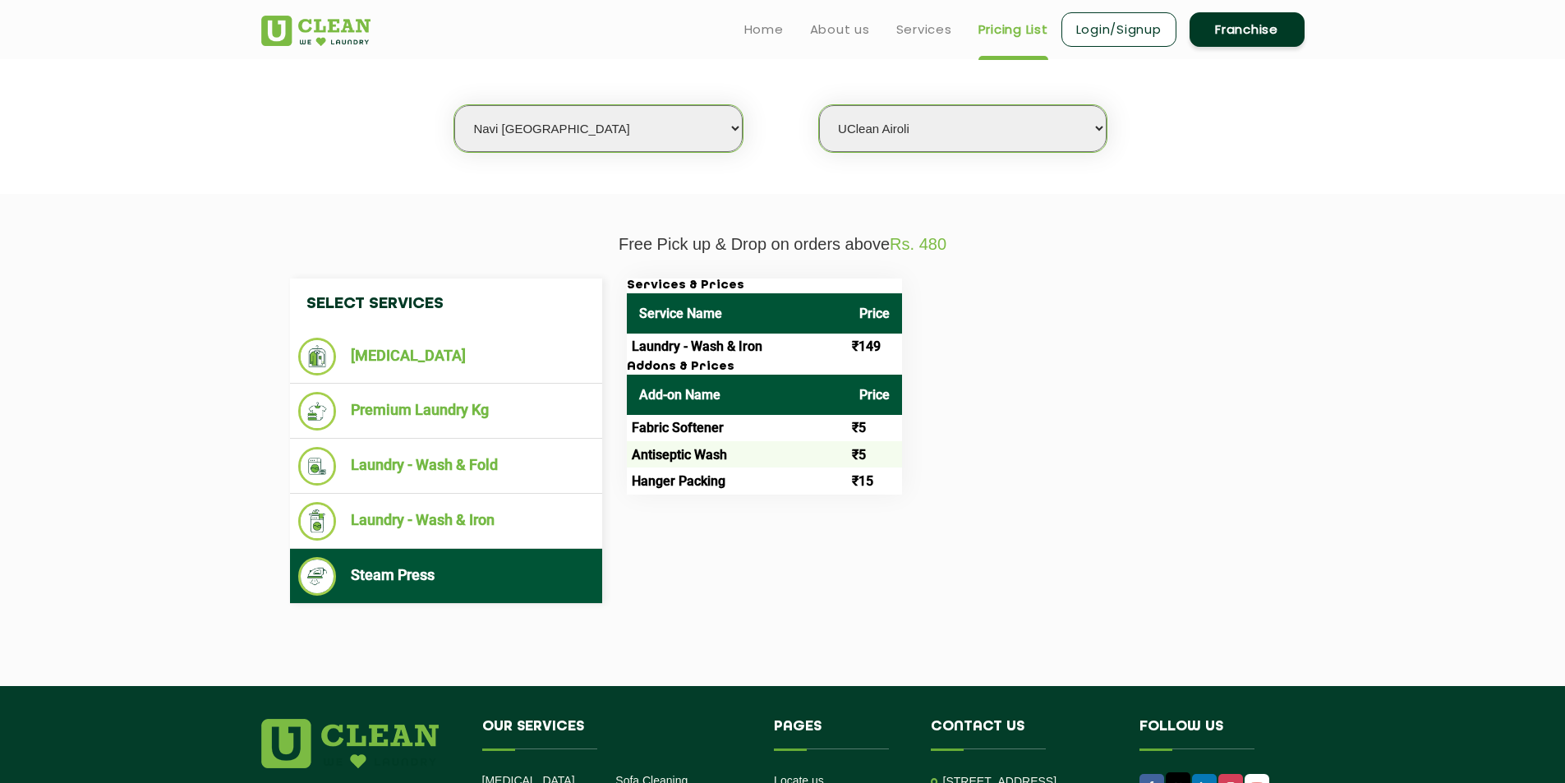
click at [674, 142] on select "Select city [GEOGRAPHIC_DATA] [GEOGRAPHIC_DATA] [GEOGRAPHIC_DATA] [GEOGRAPHIC_D…" at bounding box center [598, 128] width 288 height 47
select select "1"
click at [454, 105] on select "Select city [GEOGRAPHIC_DATA] [GEOGRAPHIC_DATA] [GEOGRAPHIC_DATA] [GEOGRAPHIC_D…" at bounding box center [598, 128] width 288 height 47
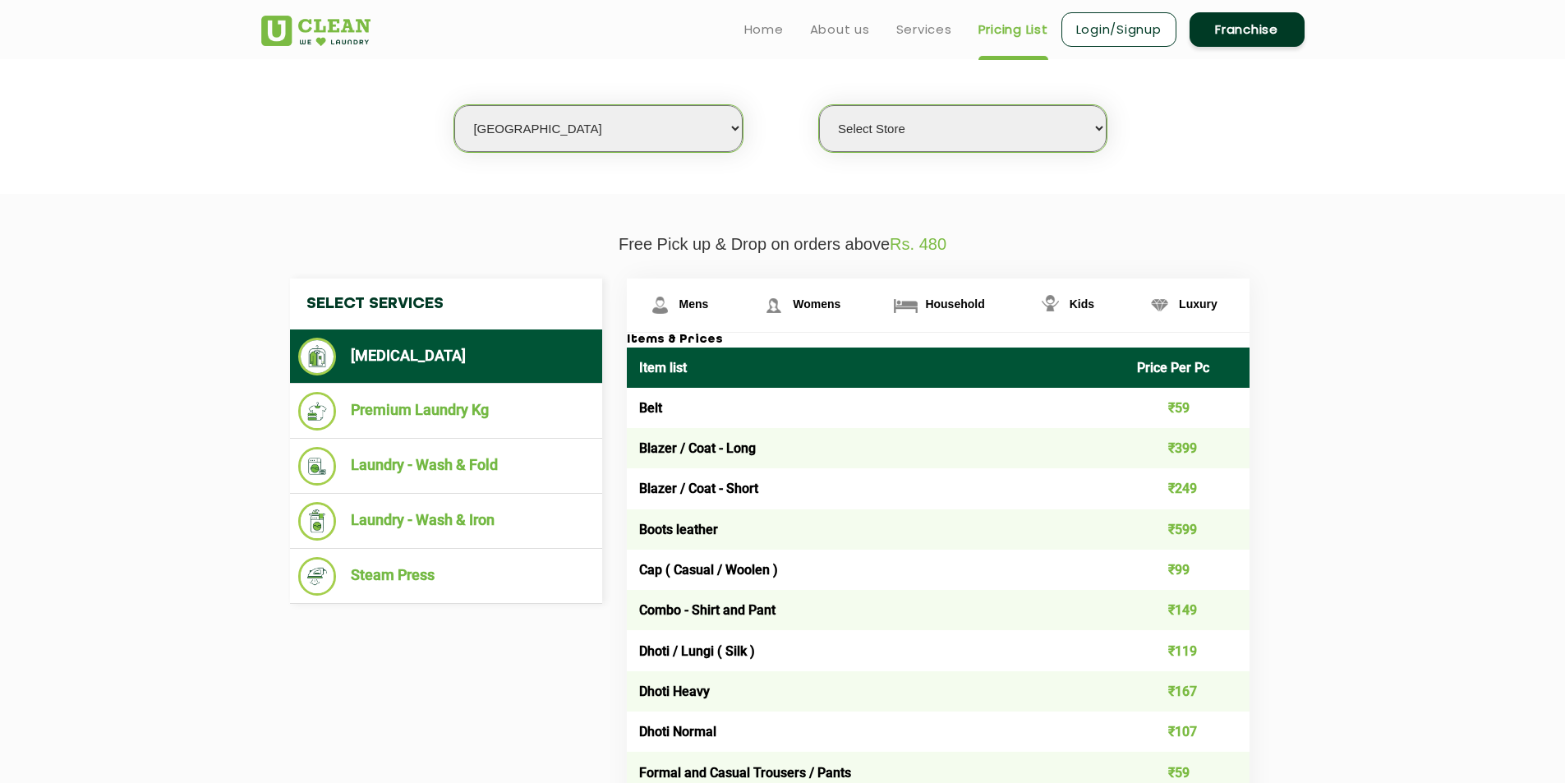
click at [1026, 137] on select "Select Store [GEOGRAPHIC_DATA] [GEOGRAPHIC_DATA] 2 [GEOGRAPHIC_DATA] [PERSON_NA…" at bounding box center [963, 128] width 288 height 47
select select "141"
click at [819, 105] on select "Select Store [GEOGRAPHIC_DATA] [GEOGRAPHIC_DATA] 2 [GEOGRAPHIC_DATA] [PERSON_NA…" at bounding box center [963, 128] width 288 height 47
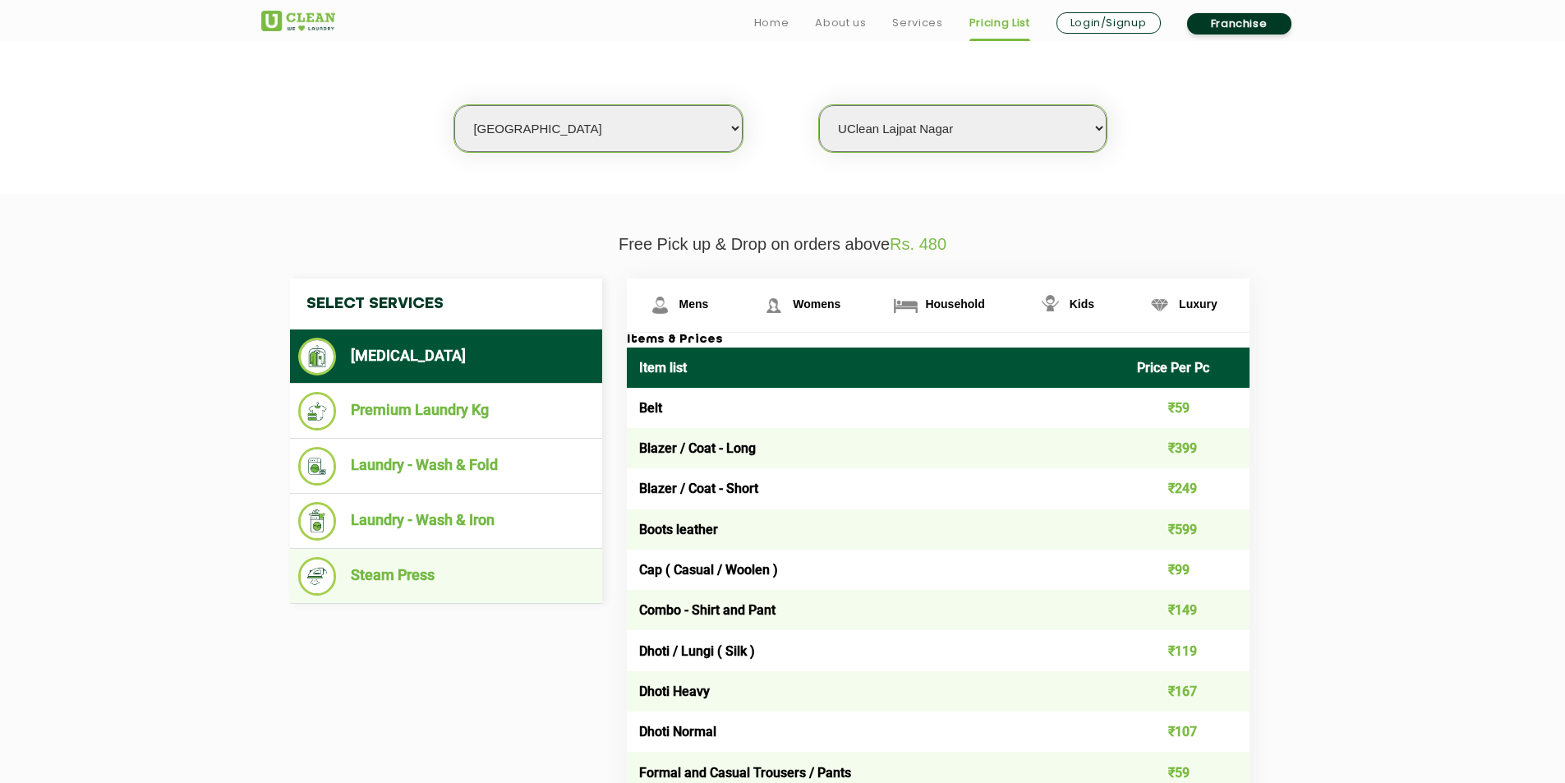
scroll to position [493, 0]
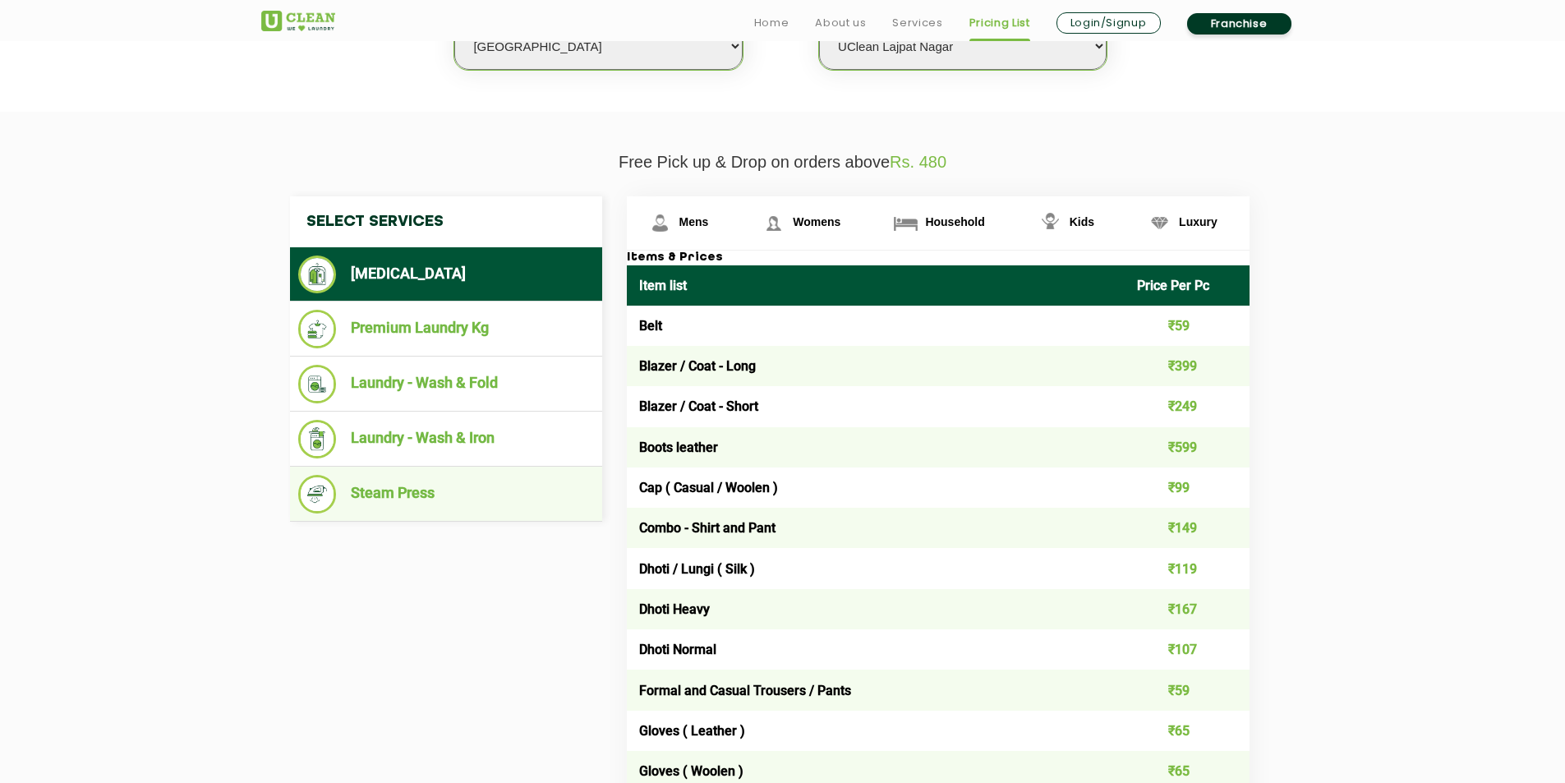
click at [496, 506] on li "Steam Press" at bounding box center [446, 494] width 296 height 39
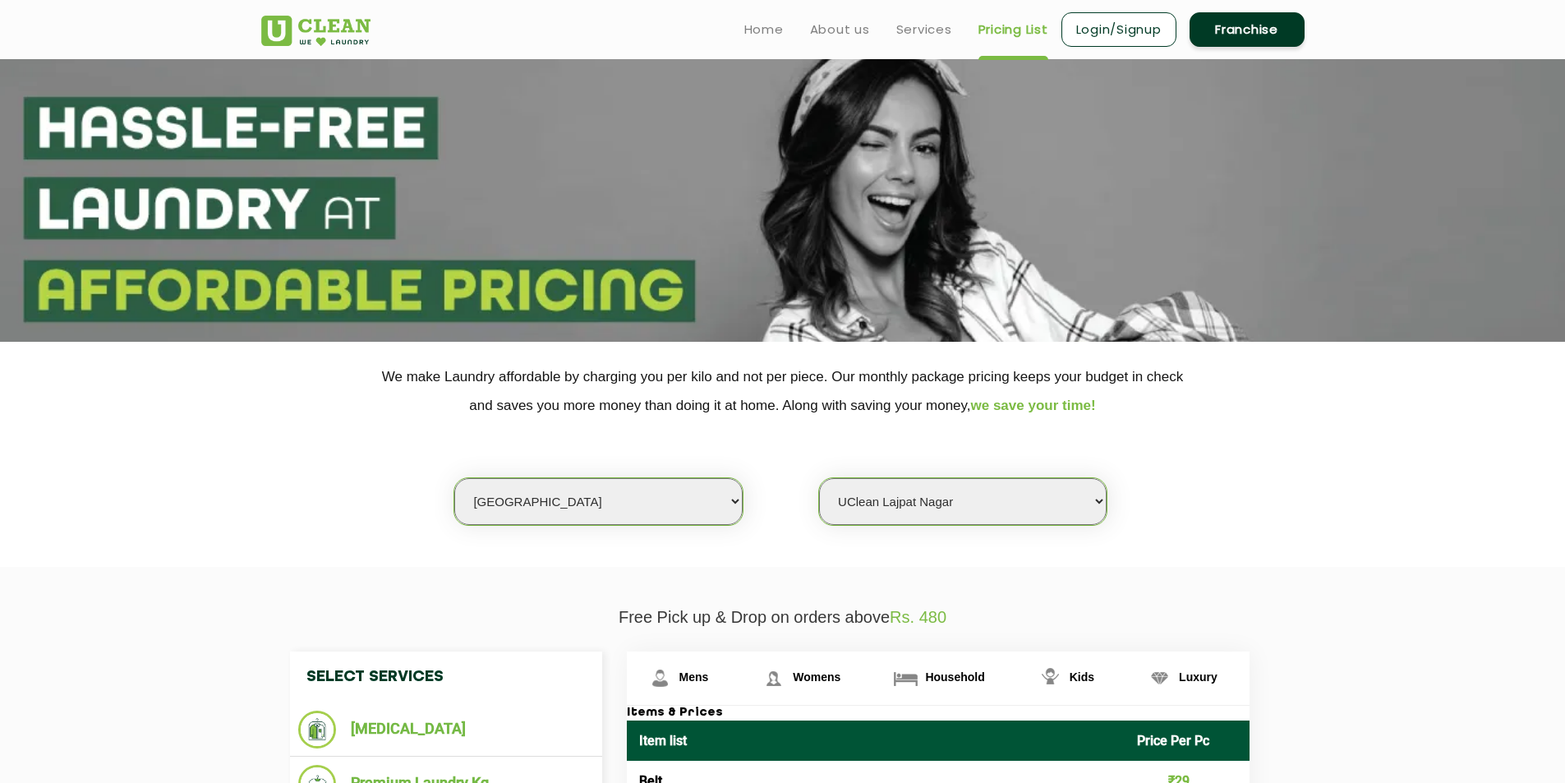
scroll to position [0, 0]
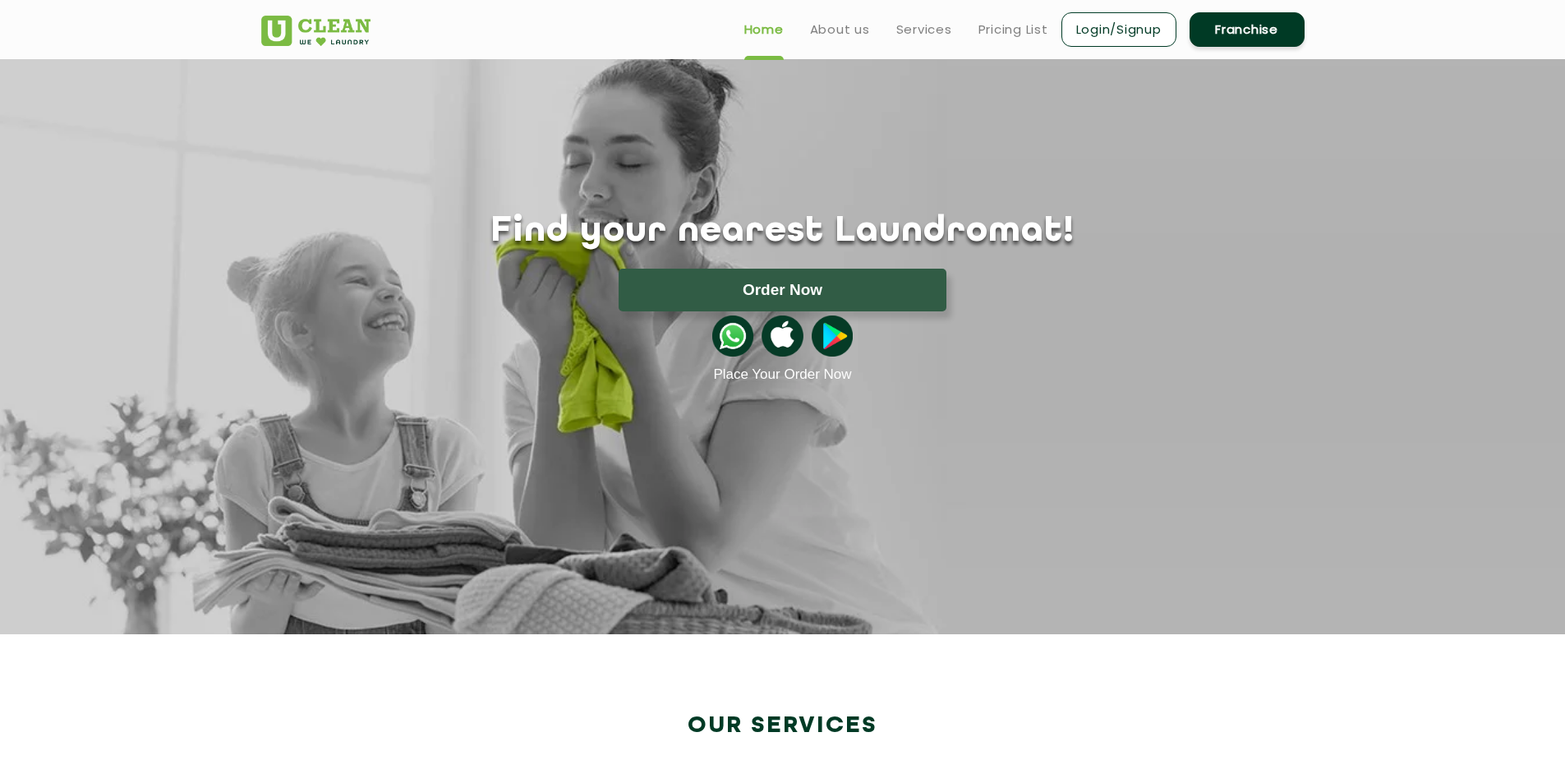
click at [1034, 17] on ul "Home About us Services Pricing List Login/Signup Franchise" at bounding box center [1018, 29] width 574 height 39
click at [1015, 31] on link "Pricing List" at bounding box center [1014, 30] width 70 height 20
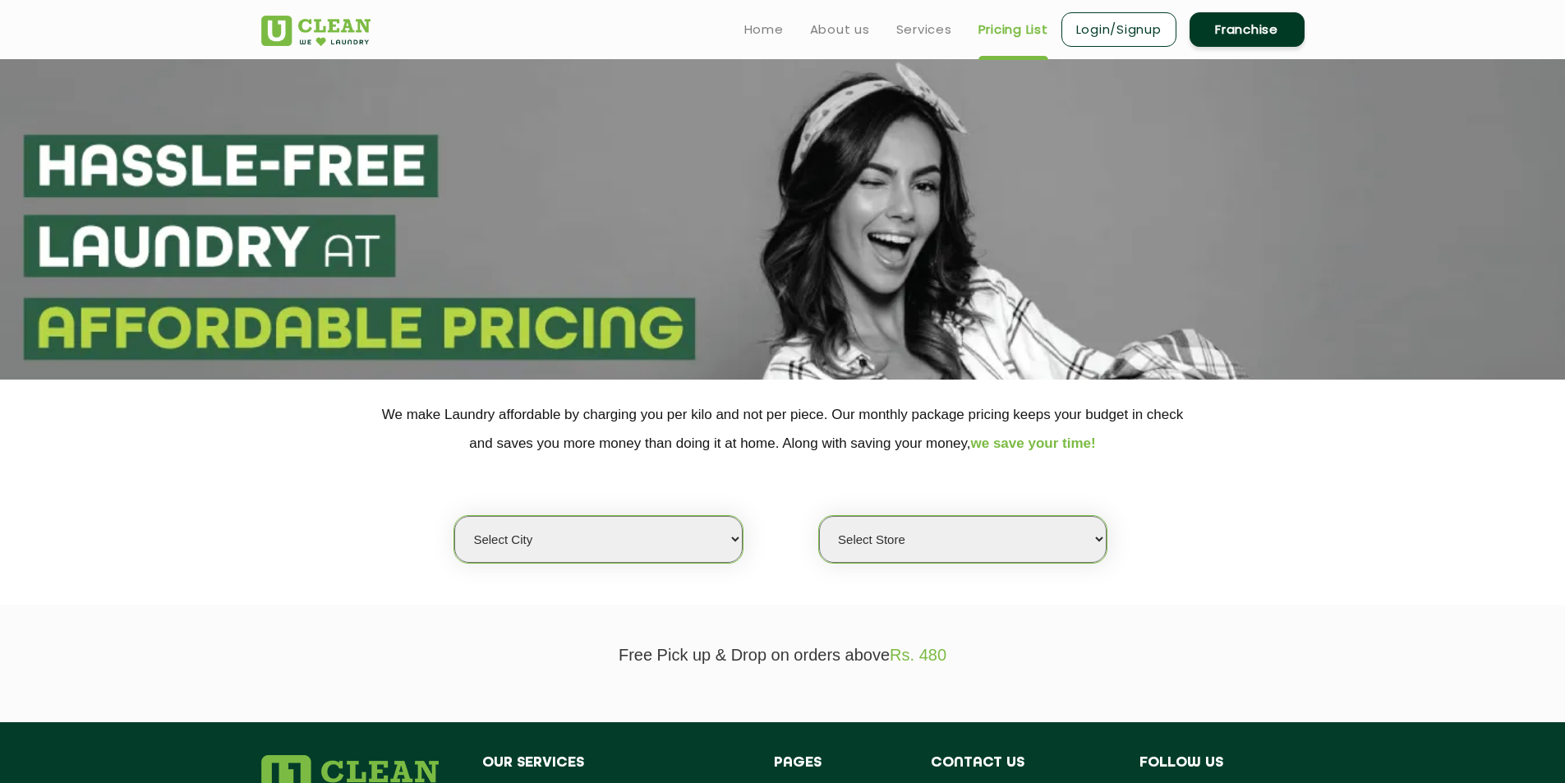
click at [717, 532] on select "Select city [GEOGRAPHIC_DATA] [GEOGRAPHIC_DATA] [GEOGRAPHIC_DATA] [GEOGRAPHIC_D…" at bounding box center [598, 539] width 288 height 47
select select "1"
click at [454, 516] on select "Select city [GEOGRAPHIC_DATA] [GEOGRAPHIC_DATA] [GEOGRAPHIC_DATA] [GEOGRAPHIC_D…" at bounding box center [598, 539] width 288 height 47
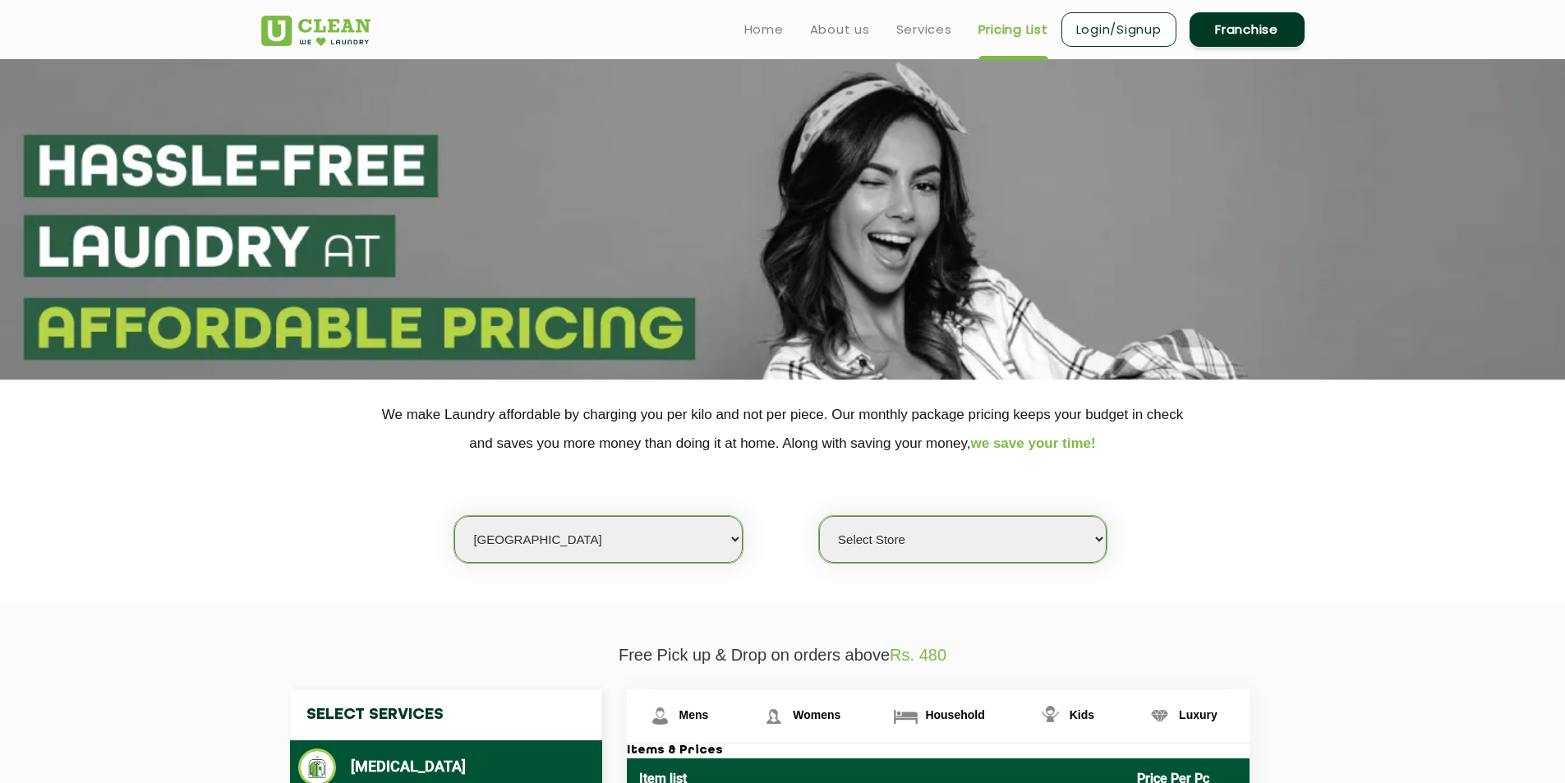
click at [1005, 543] on select "Select Store [GEOGRAPHIC_DATA] [GEOGRAPHIC_DATA] 2 [GEOGRAPHIC_DATA] [PERSON_NA…" at bounding box center [963, 539] width 288 height 47
select select "141"
click at [819, 516] on select "Select Store [GEOGRAPHIC_DATA] [GEOGRAPHIC_DATA] 2 [GEOGRAPHIC_DATA] [PERSON_NA…" at bounding box center [963, 539] width 288 height 47
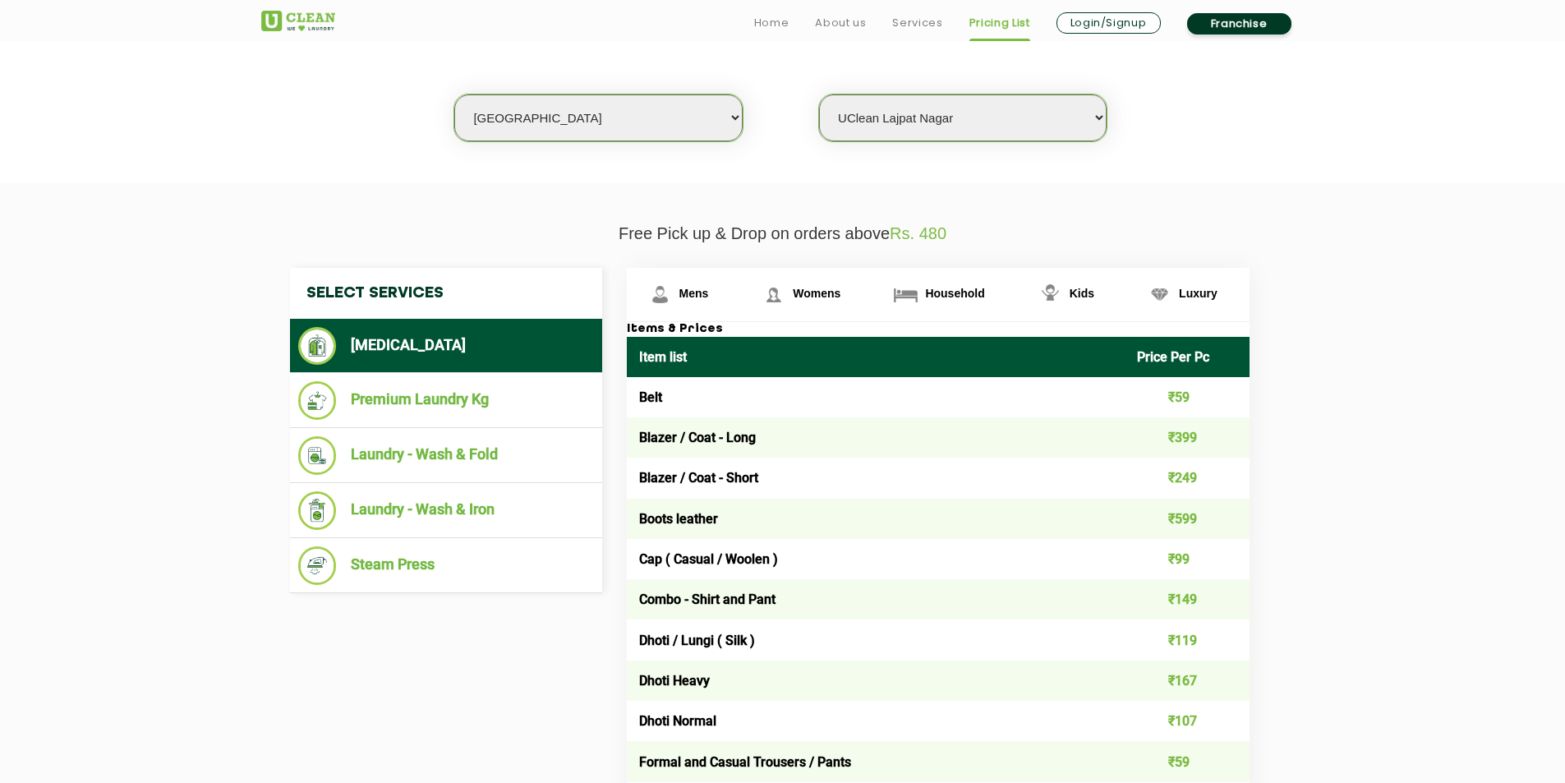
scroll to position [506, 0]
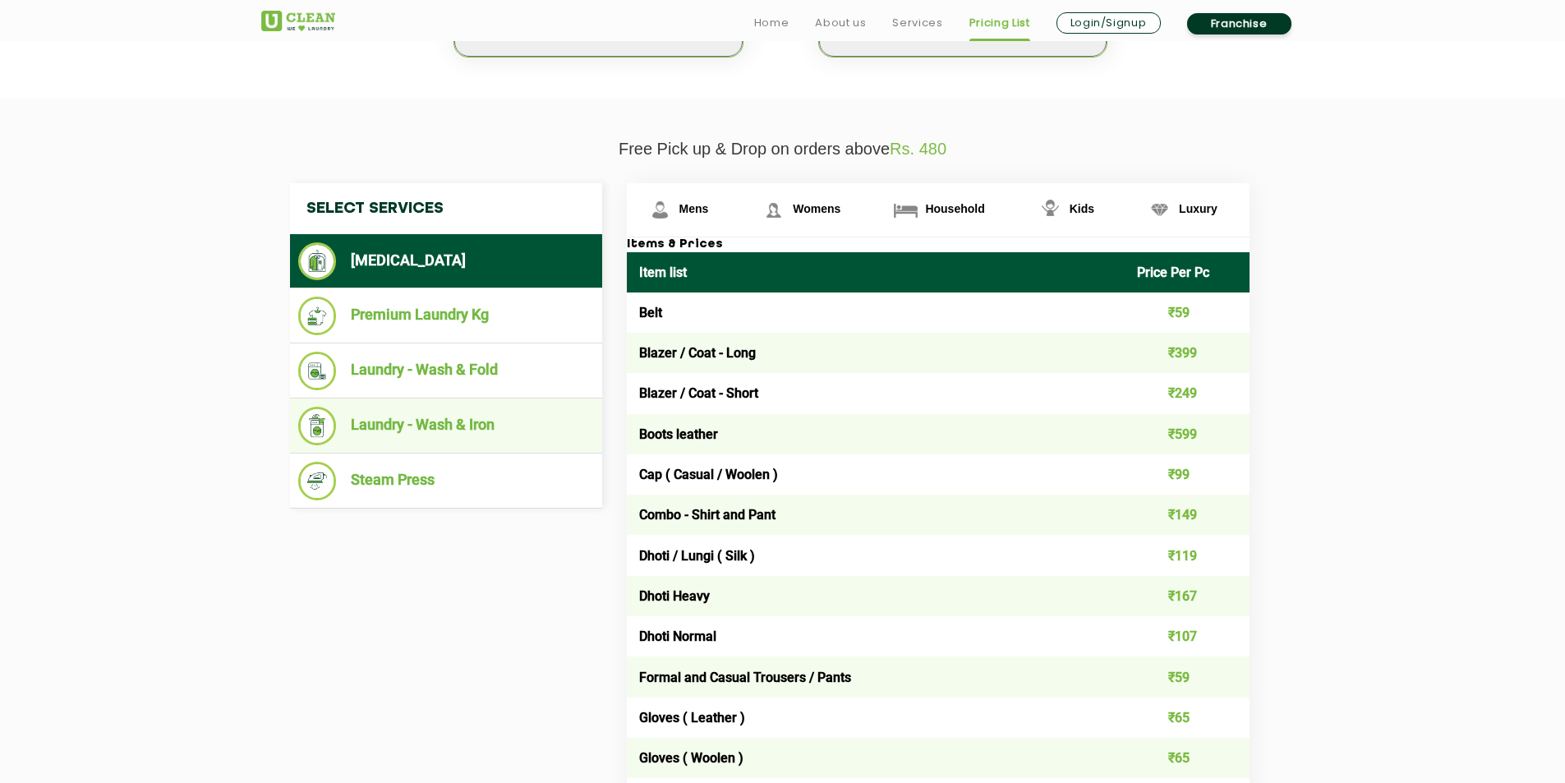
click at [518, 412] on li "Laundry - Wash & Iron" at bounding box center [446, 426] width 296 height 39
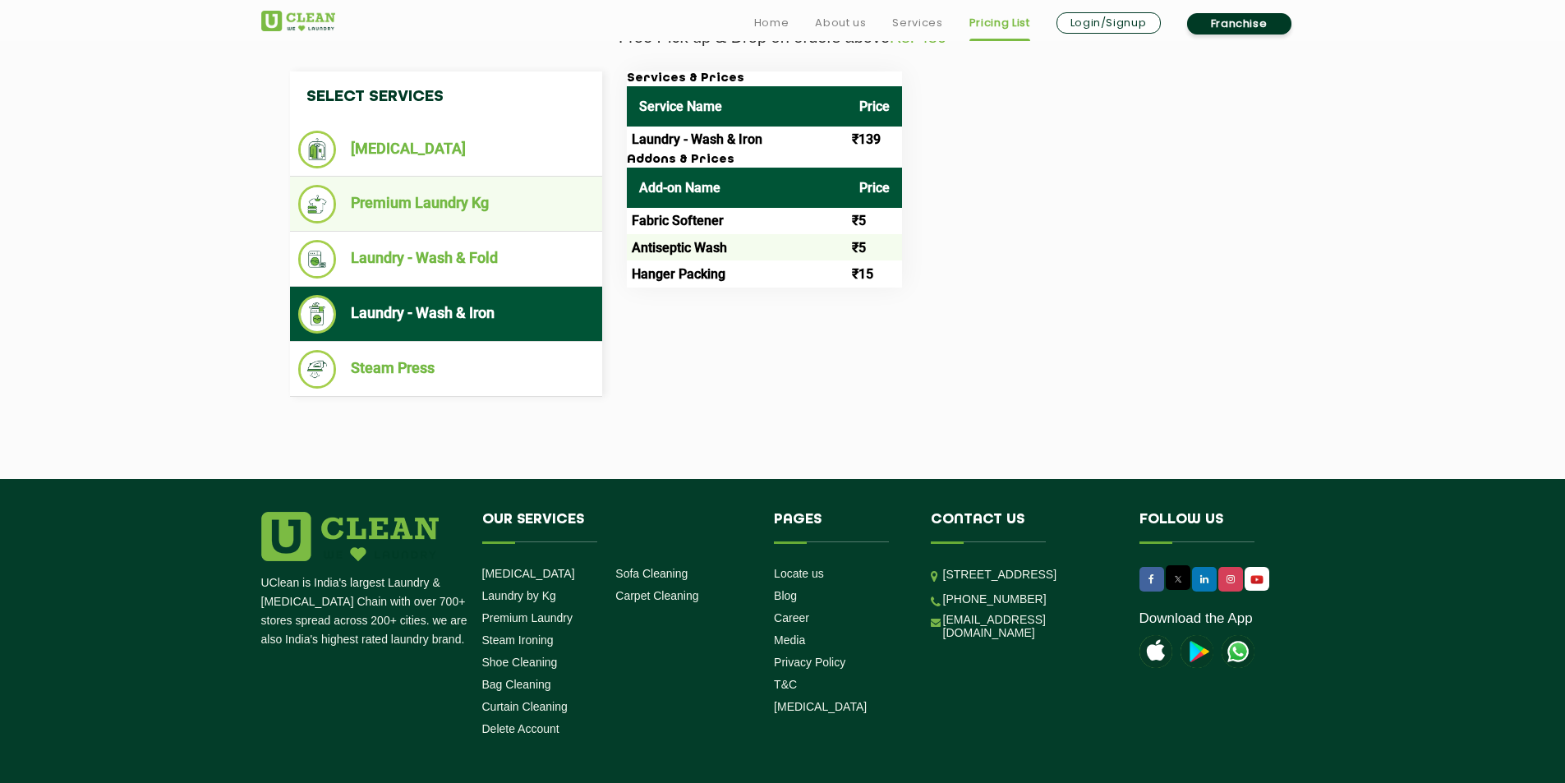
scroll to position [460, 0]
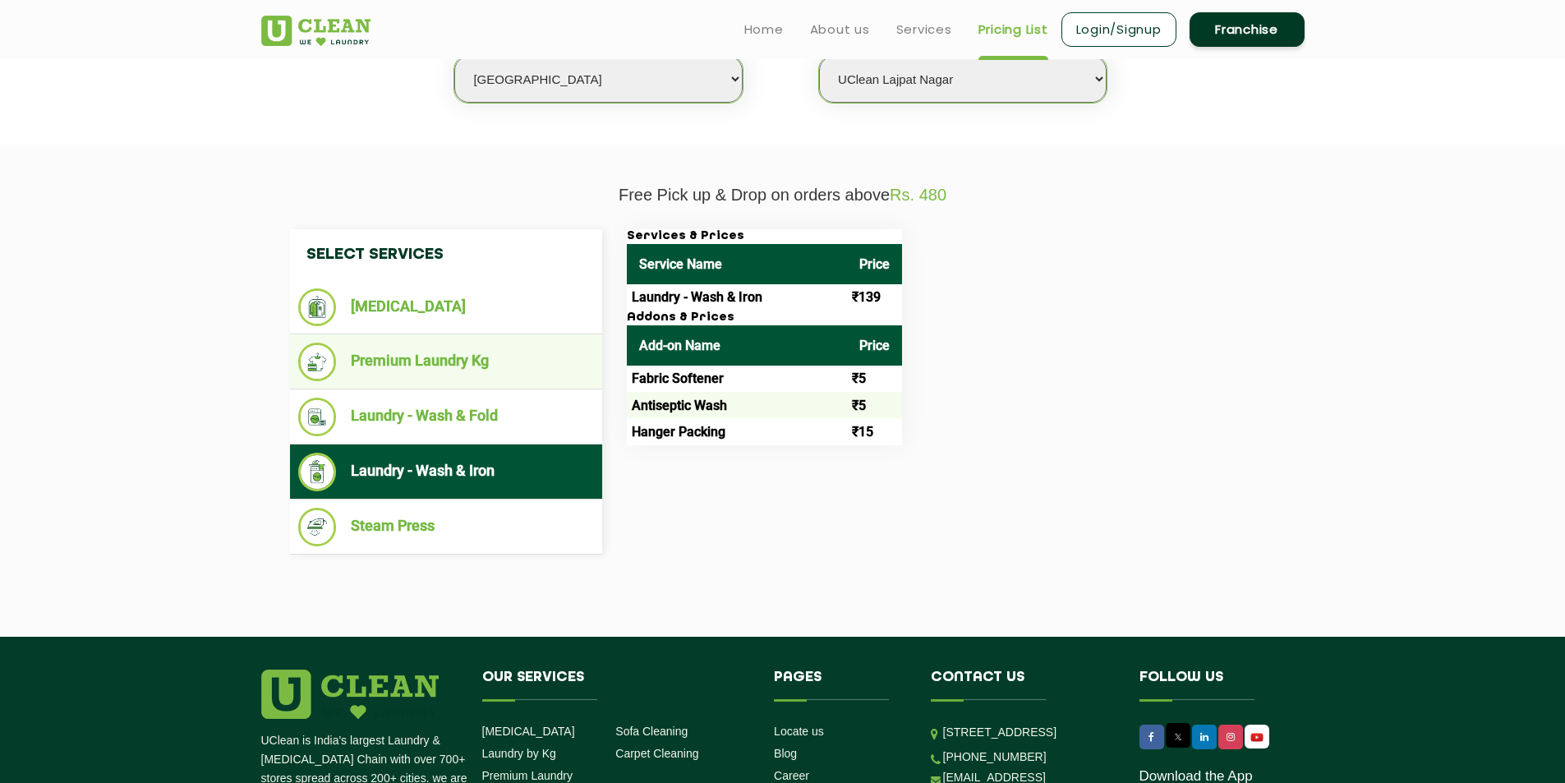
click at [514, 371] on li "Premium Laundry Kg" at bounding box center [446, 362] width 296 height 39
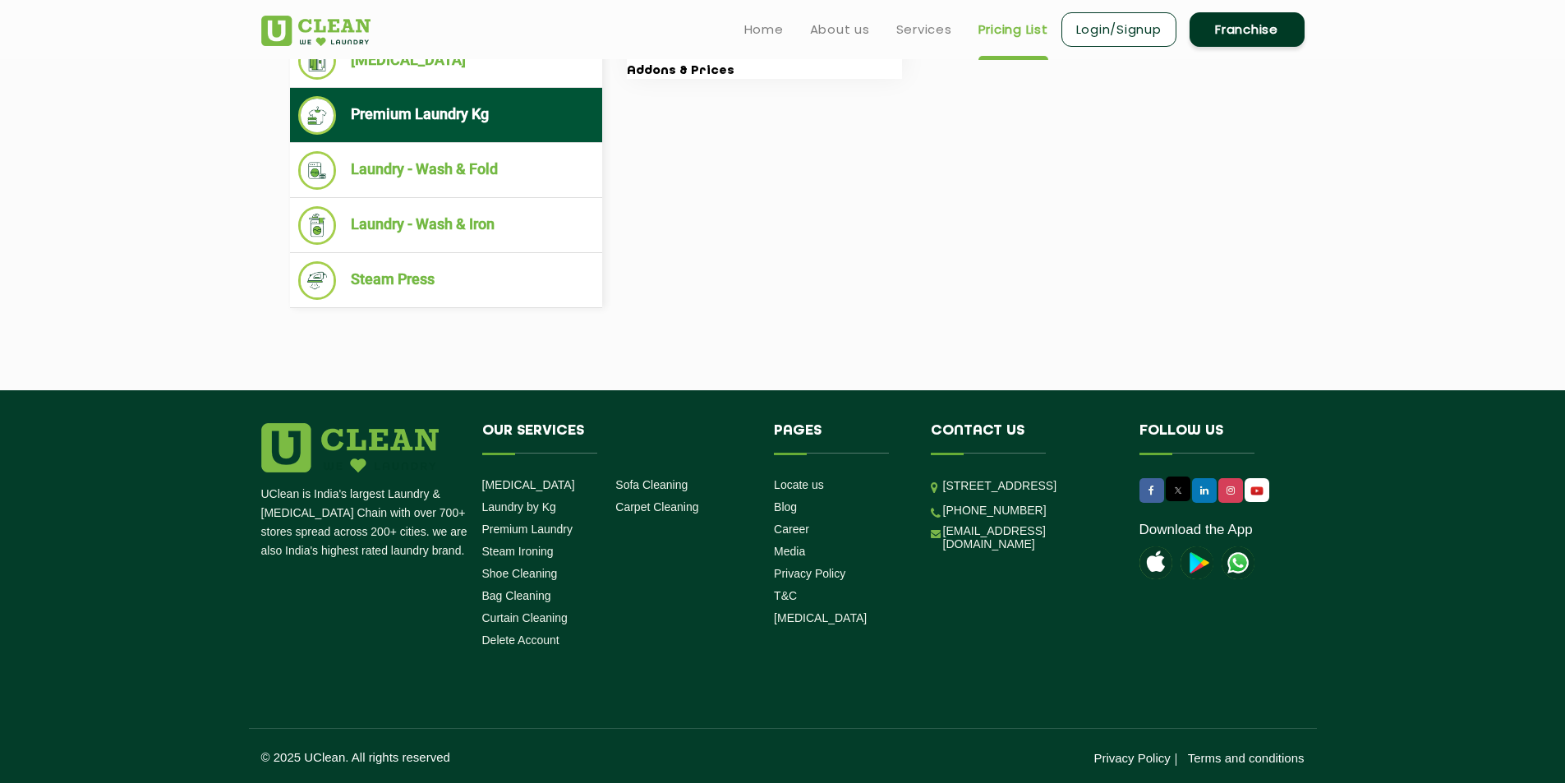
scroll to position [624, 0]
